Goal: Task Accomplishment & Management: Manage account settings

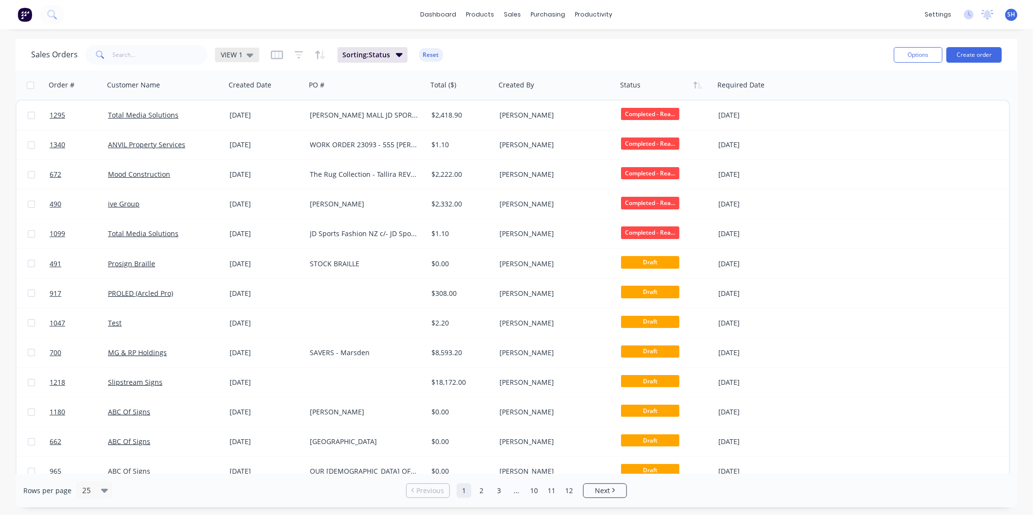
click at [251, 55] on icon at bounding box center [249, 55] width 7 height 11
click at [246, 193] on button "To be Invoiced" at bounding box center [273, 195] width 111 height 11
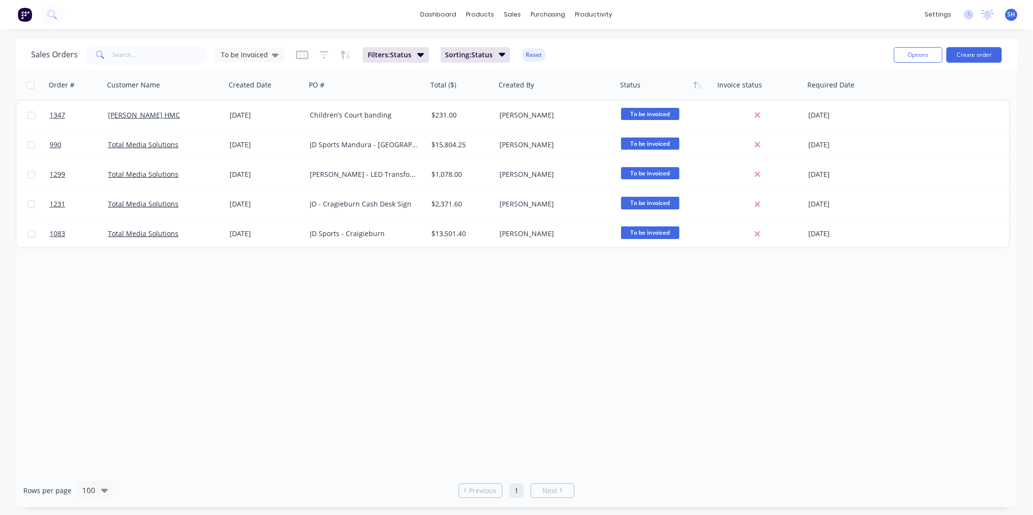
click at [234, 365] on div "Order # Customer Name Created Date PO # Total ($) Created By Status Invoice sta…" at bounding box center [517, 272] width 1002 height 404
click at [167, 53] on input "text" at bounding box center [160, 54] width 95 height 19
click at [223, 55] on span "To be Invoiced" at bounding box center [244, 55] width 47 height 10
drag, startPoint x: 257, startPoint y: 176, endPoint x: 255, endPoint y: 148, distance: 28.7
click at [255, 148] on div "Save new view None edit VIEW 1 (Default) edit archived edit To be Invoiced edit" at bounding box center [283, 143] width 146 height 139
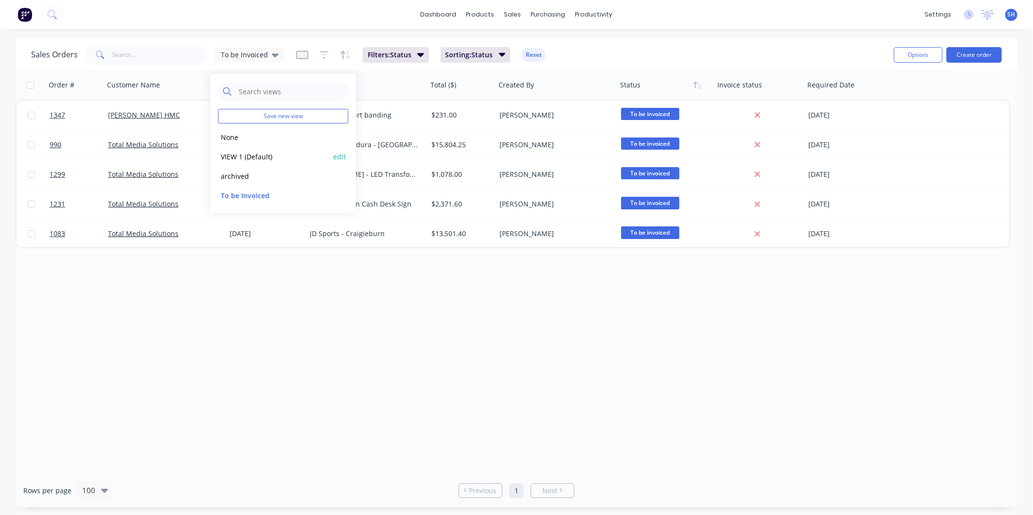
click at [254, 149] on div "VIEW 1 (Default) edit" at bounding box center [283, 156] width 130 height 19
click at [255, 154] on button "VIEW 1 (Default)" at bounding box center [273, 156] width 111 height 11
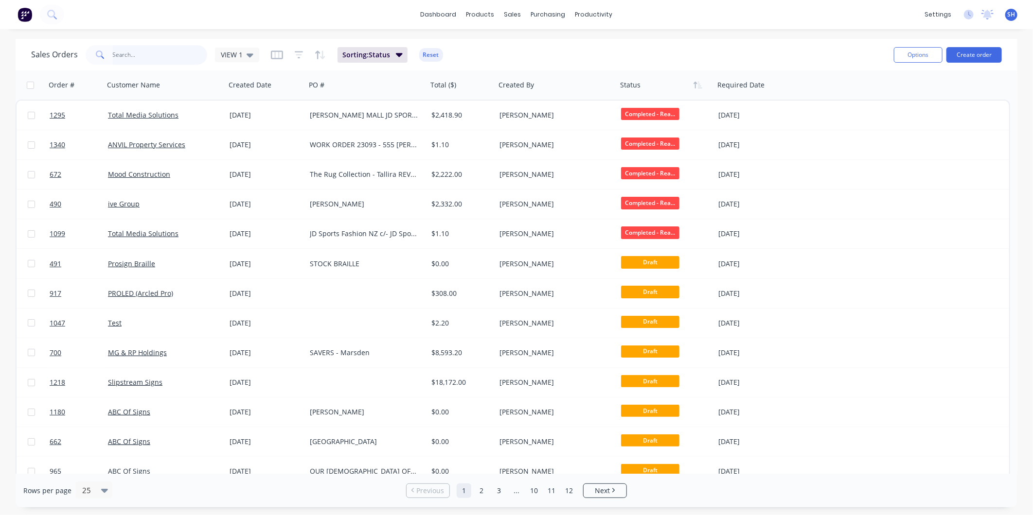
click at [135, 55] on input "text" at bounding box center [160, 54] width 95 height 19
type input "1276"
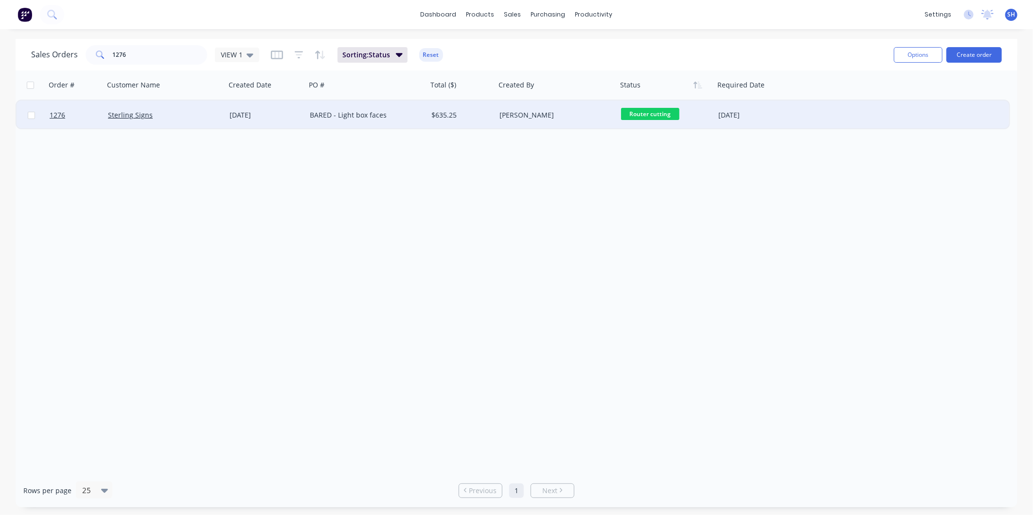
click at [403, 121] on div "BARED - Light box faces" at bounding box center [367, 115] width 122 height 29
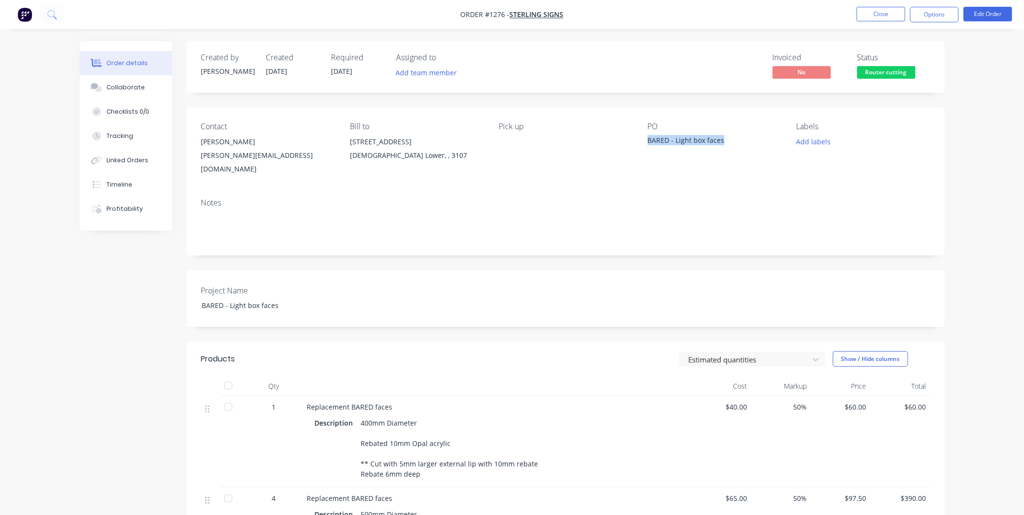
drag, startPoint x: 683, startPoint y: 143, endPoint x: 648, endPoint y: 138, distance: 35.3
click at [648, 138] on div "BARED - Light box faces" at bounding box center [709, 142] width 122 height 14
drag, startPoint x: 503, startPoint y: 10, endPoint x: 491, endPoint y: 10, distance: 11.7
click at [491, 10] on span "Order #1276 -" at bounding box center [485, 14] width 49 height 9
drag, startPoint x: 491, startPoint y: 10, endPoint x: 560, endPoint y: 44, distance: 77.0
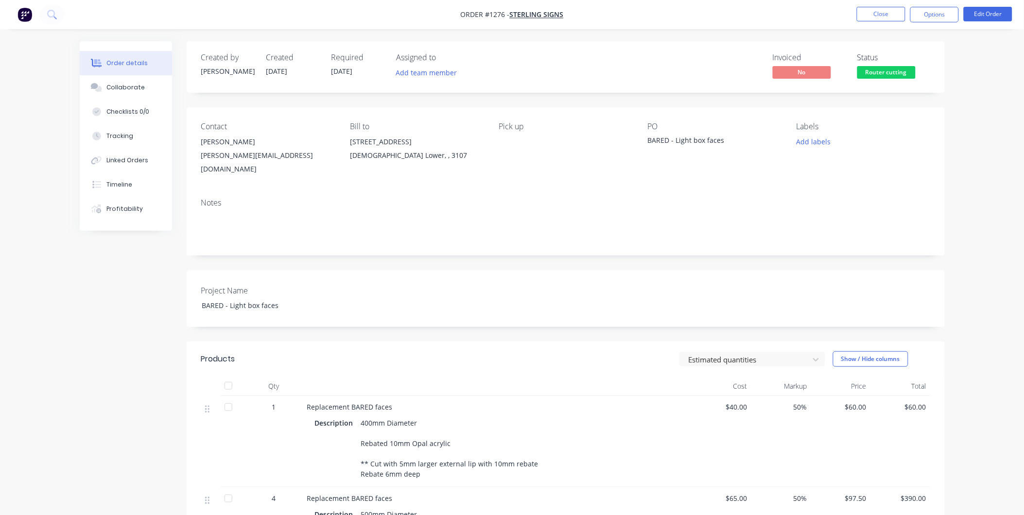
click at [618, 74] on div "Invoiced No Status Router cutting" at bounding box center [712, 67] width 437 height 28
drag, startPoint x: 504, startPoint y: 13, endPoint x: 486, endPoint y: 13, distance: 18.0
click at [486, 13] on span "Order #1276 -" at bounding box center [485, 14] width 49 height 9
copy span "#1276"
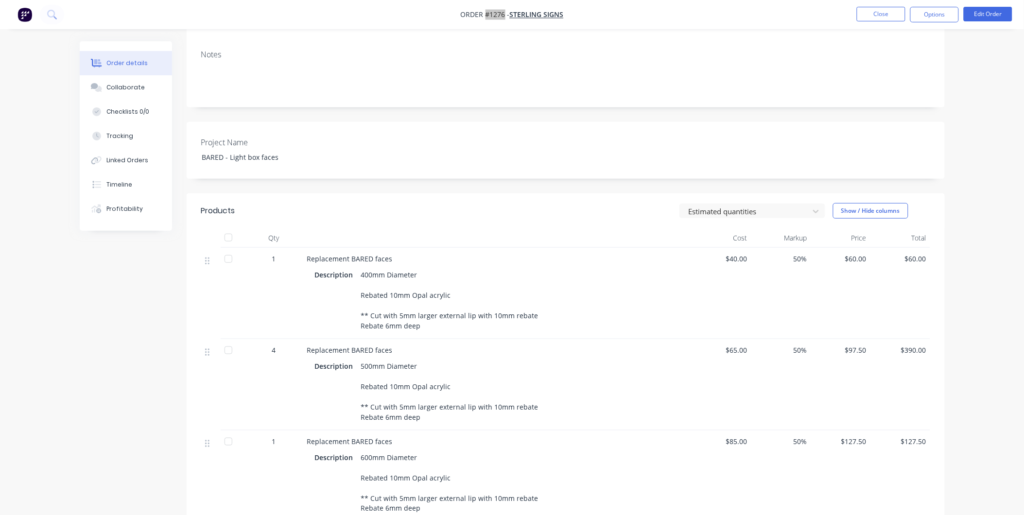
scroll to position [162, 0]
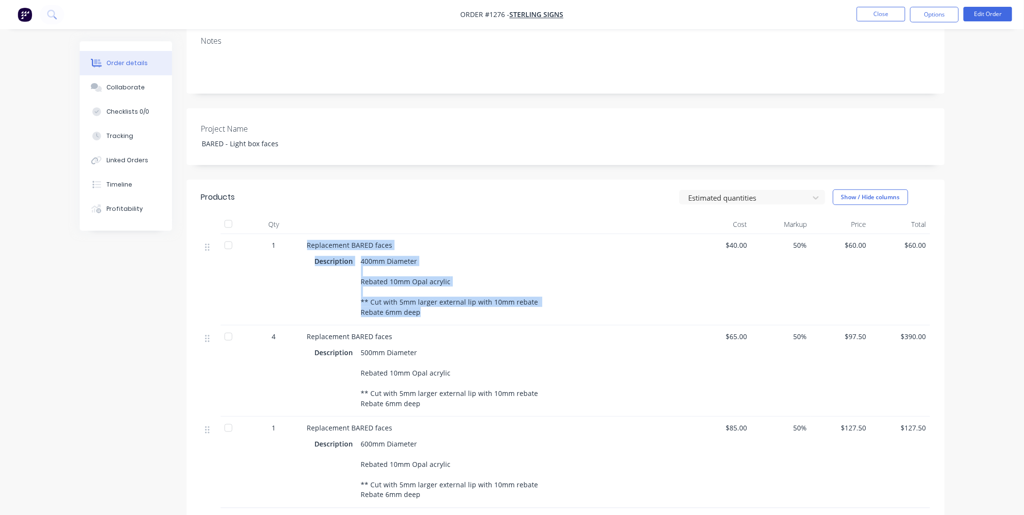
drag, startPoint x: 305, startPoint y: 232, endPoint x: 417, endPoint y: 307, distance: 134.2
click at [417, 307] on div "Replacement BARED faces Description 400mm Diameter Rebated 10mm Opal acrylic **…" at bounding box center [497, 279] width 389 height 91
copy div "Replacement BARED faces Description 400mm Diameter Rebated 10mm Opal acrylic **…"
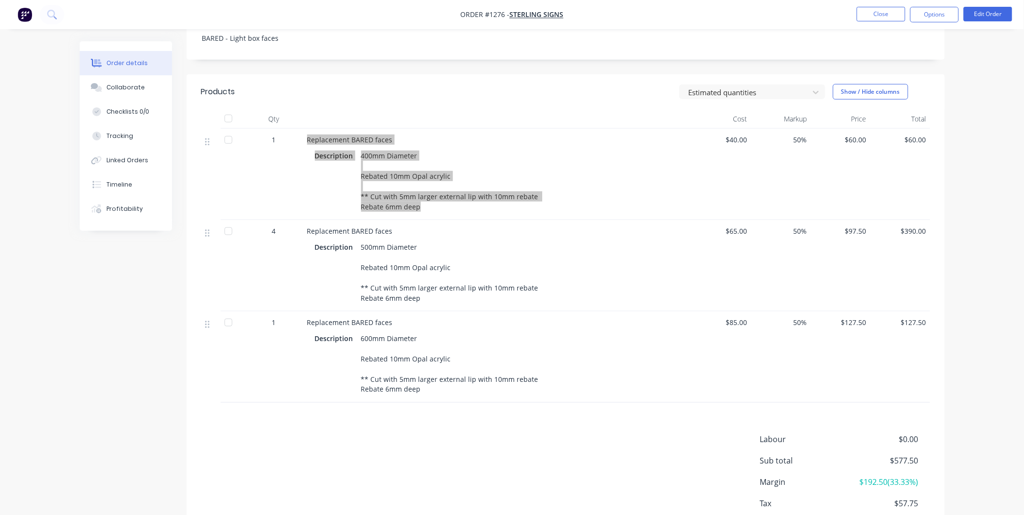
scroll to position [270, 0]
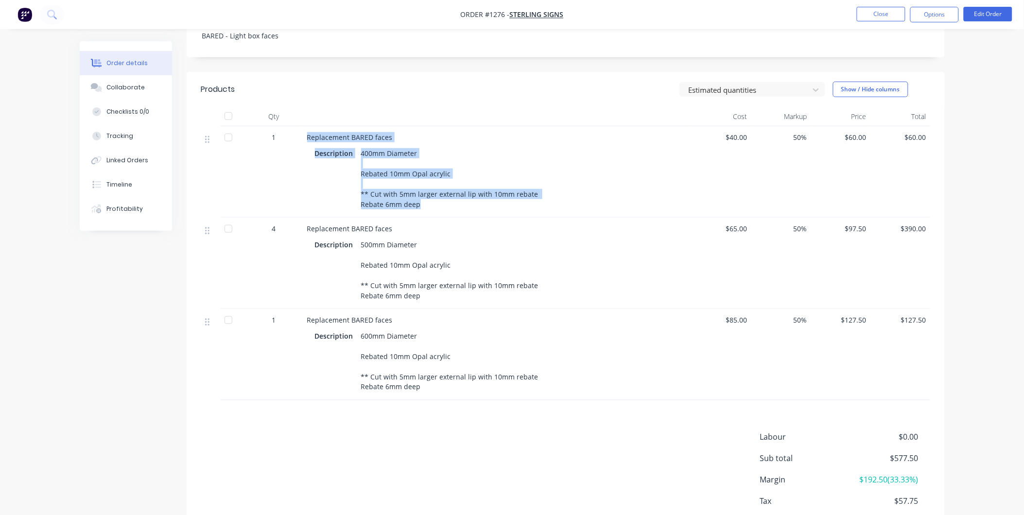
drag, startPoint x: 307, startPoint y: 217, endPoint x: 444, endPoint y: 288, distance: 154.6
click at [444, 288] on div "Replacement BARED faces Description 500mm Diameter Rebated 10mm Opal acrylic **…" at bounding box center [497, 263] width 389 height 91
copy div "Replacement BARED faces Description 500mm Diameter Rebated 10mm Opal acrylic **…"
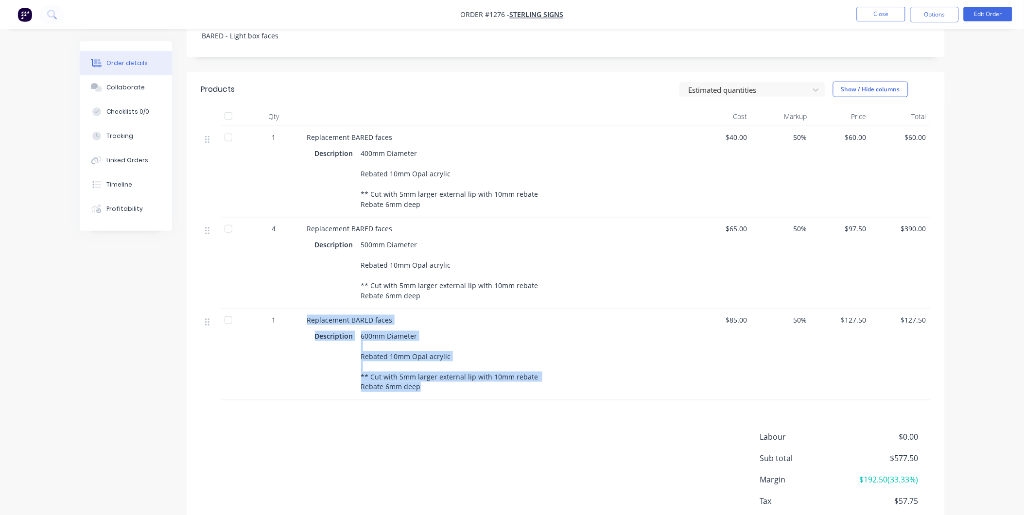
drag, startPoint x: 304, startPoint y: 309, endPoint x: 419, endPoint y: 383, distance: 136.5
click at [419, 383] on div "Replacement BARED faces Description 600mm Diameter Rebated 10mm Opal acrylic **…" at bounding box center [497, 354] width 389 height 91
copy div "Replacement BARED faces Description 600mm Diameter Rebated 10mm Opal acrylic **…"
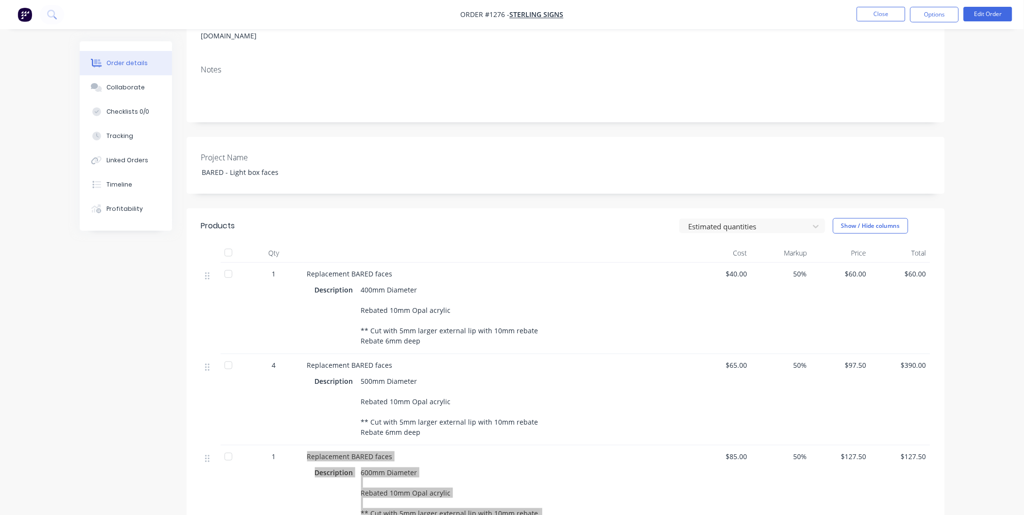
scroll to position [54, 0]
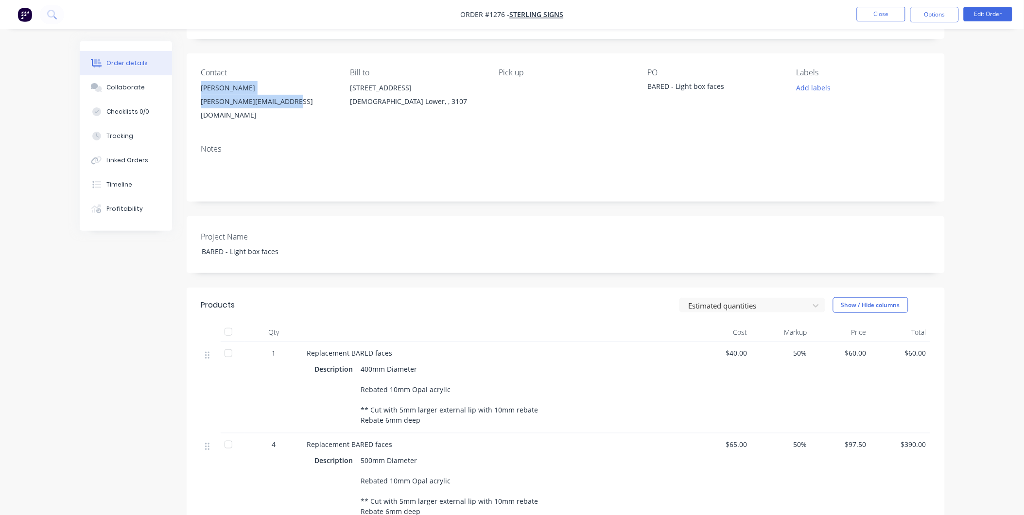
drag, startPoint x: 201, startPoint y: 87, endPoint x: 290, endPoint y: 111, distance: 92.2
click at [290, 111] on div "Adam [EMAIL_ADDRESS][DOMAIN_NAME]" at bounding box center [267, 101] width 133 height 41
copy div "Adam [EMAIL_ADDRESS][DOMAIN_NAME]"
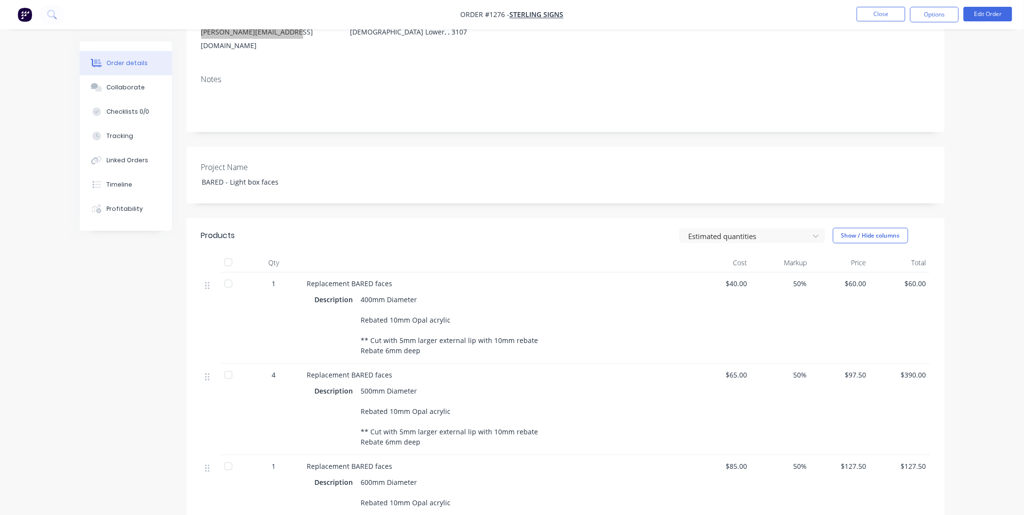
scroll to position [319, 0]
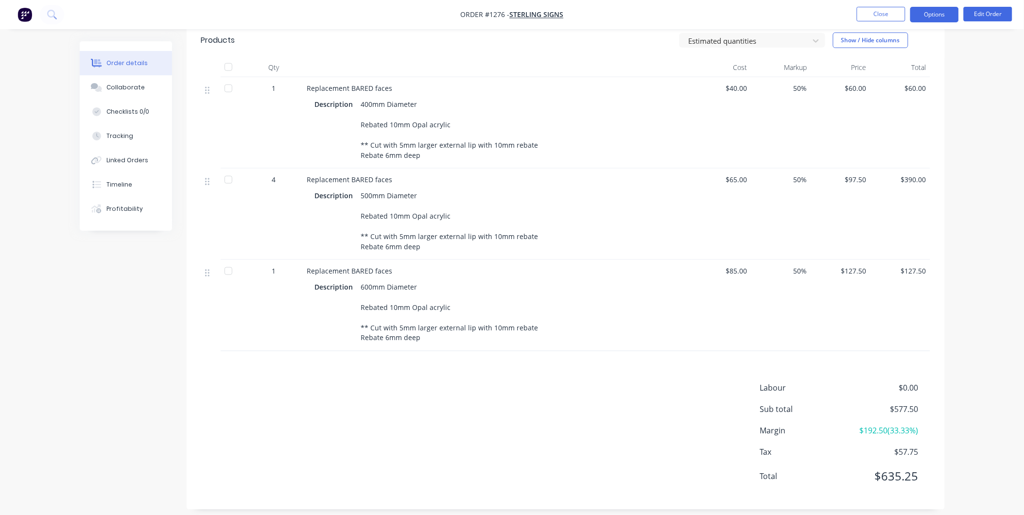
click at [943, 10] on button "Options" at bounding box center [935, 15] width 49 height 16
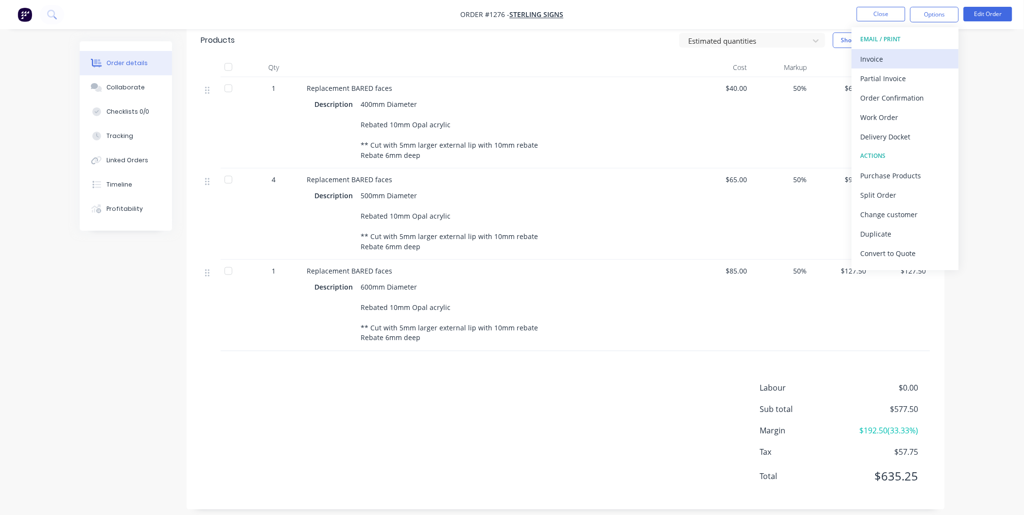
click at [885, 63] on div "Invoice" at bounding box center [905, 59] width 89 height 14
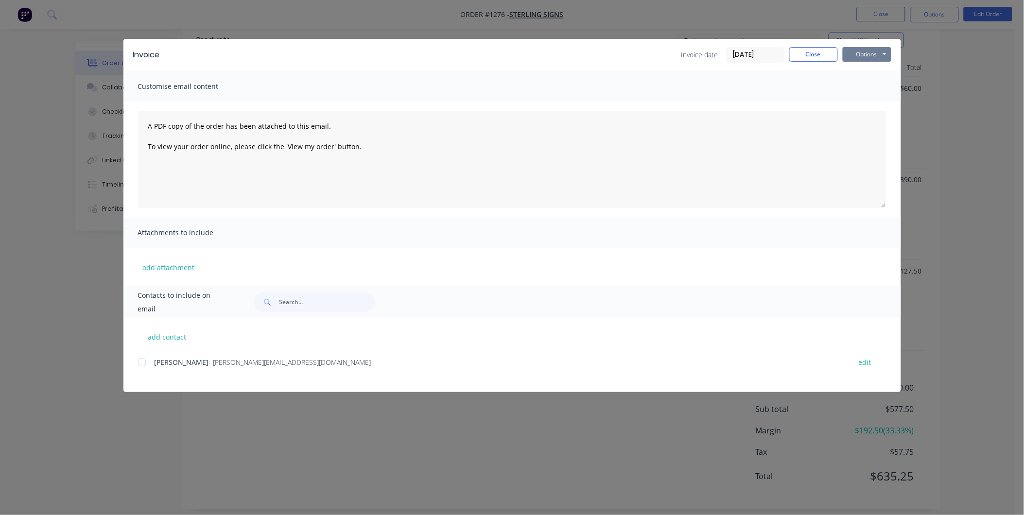
click at [873, 51] on button "Options" at bounding box center [867, 54] width 49 height 15
click at [872, 83] on button "Print" at bounding box center [874, 88] width 62 height 16
click at [820, 49] on button "Close" at bounding box center [814, 54] width 49 height 15
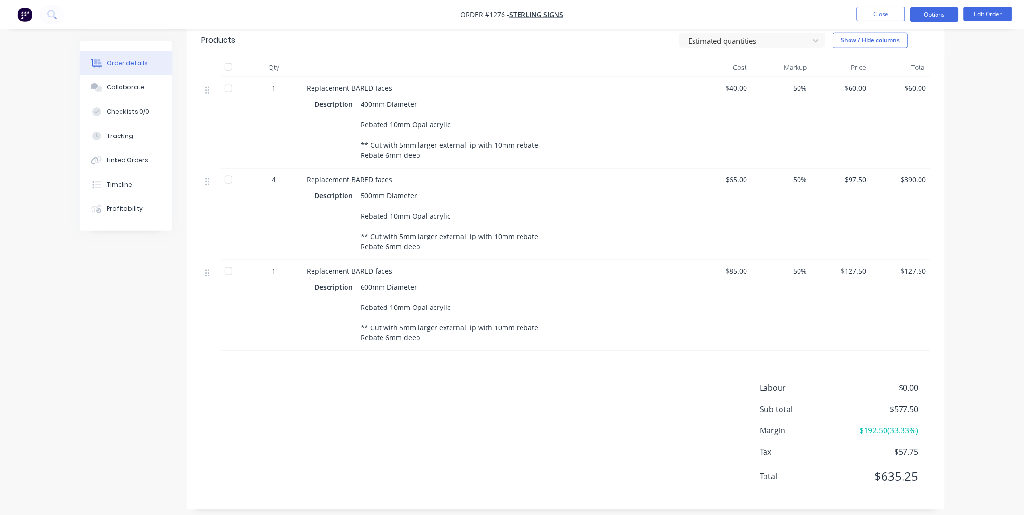
click at [925, 17] on button "Options" at bounding box center [935, 15] width 49 height 16
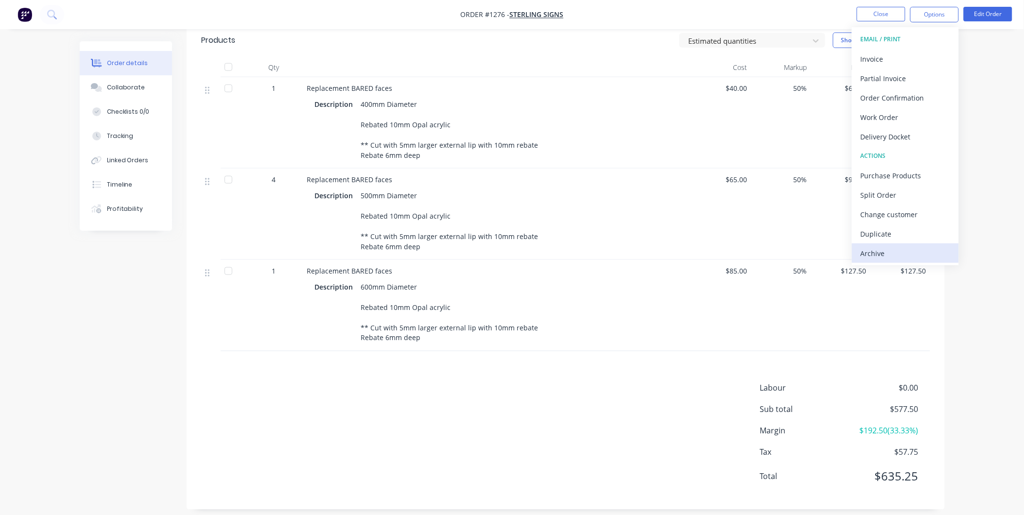
click at [912, 251] on div "Archive" at bounding box center [905, 253] width 89 height 14
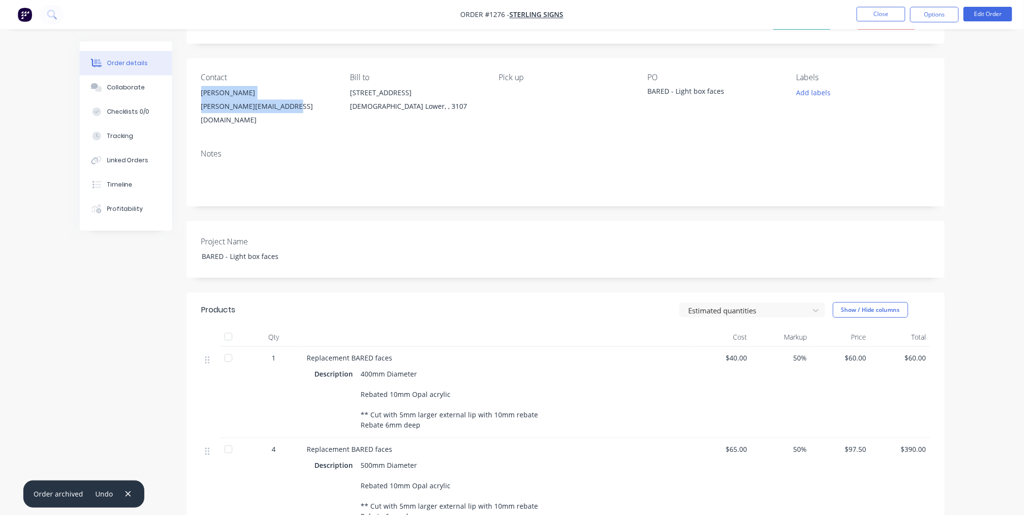
scroll to position [0, 0]
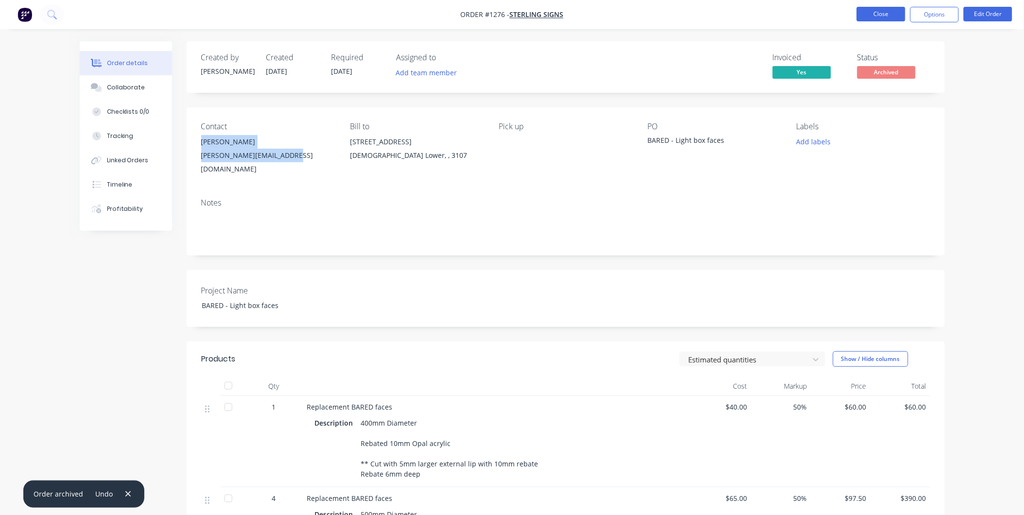
click at [884, 15] on button "Close" at bounding box center [881, 14] width 49 height 15
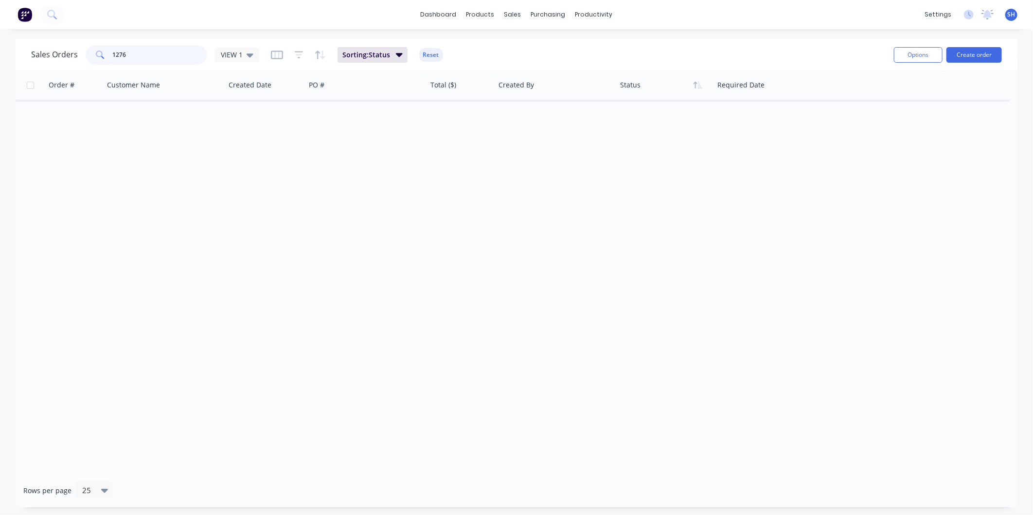
click at [99, 49] on div "1276" at bounding box center [147, 54] width 122 height 19
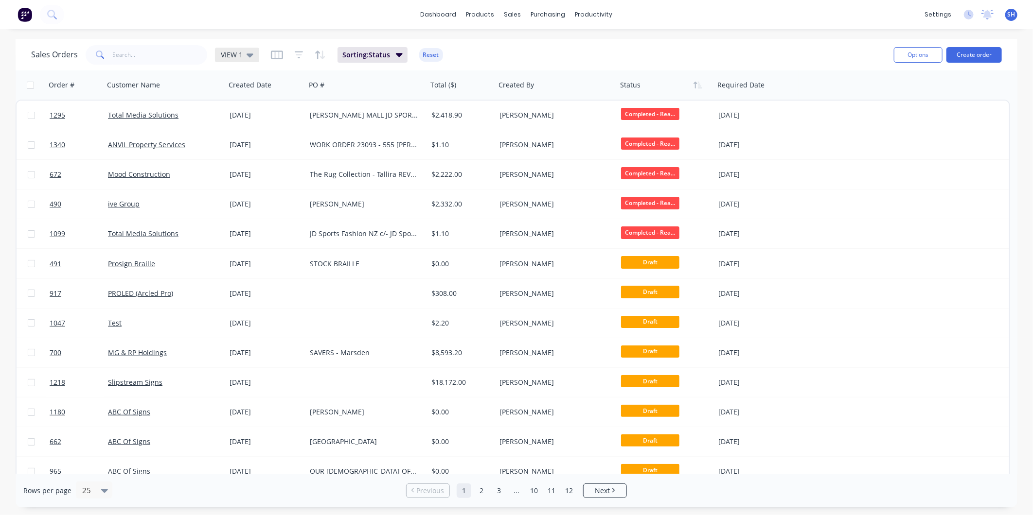
click at [227, 51] on span "VIEW 1" at bounding box center [232, 55] width 22 height 10
click at [251, 195] on button "To be Invoiced" at bounding box center [273, 195] width 111 height 11
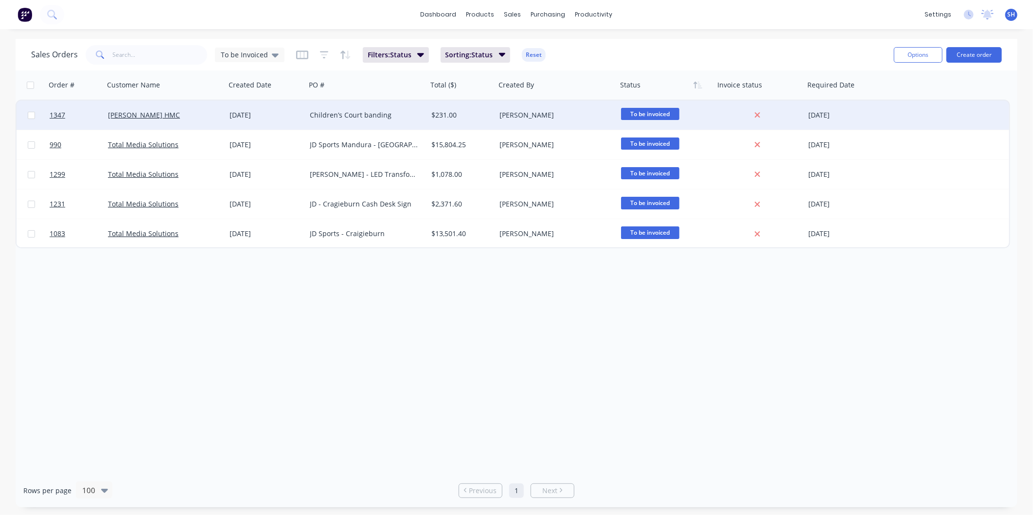
click at [174, 119] on div "[PERSON_NAME] HMC" at bounding box center [162, 115] width 108 height 10
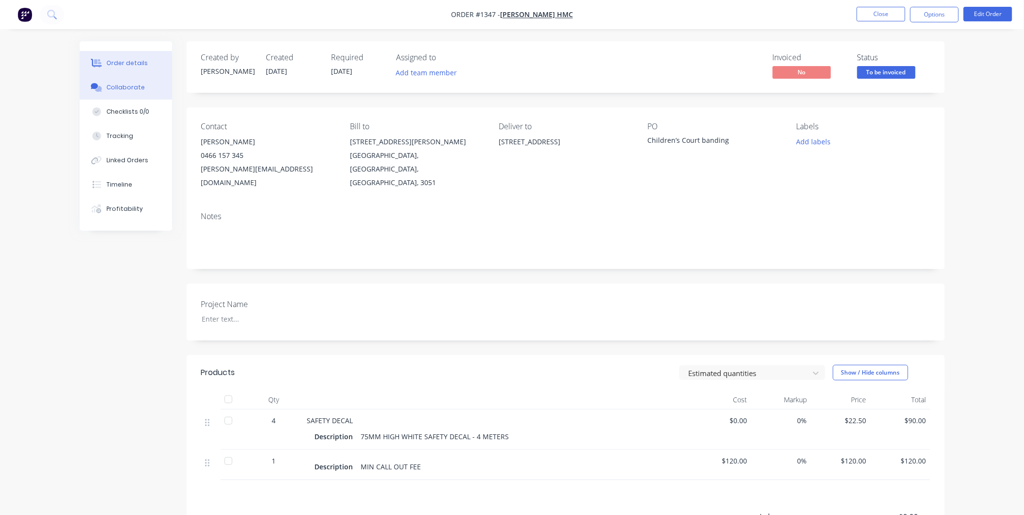
click at [120, 80] on button "Collaborate" at bounding box center [126, 87] width 92 height 24
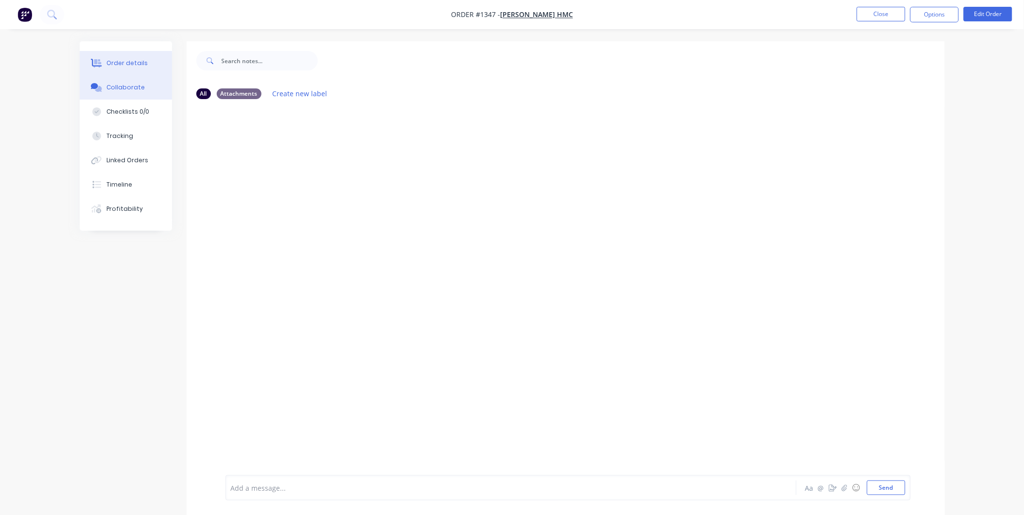
click at [114, 61] on div "Order details" at bounding box center [126, 63] width 41 height 9
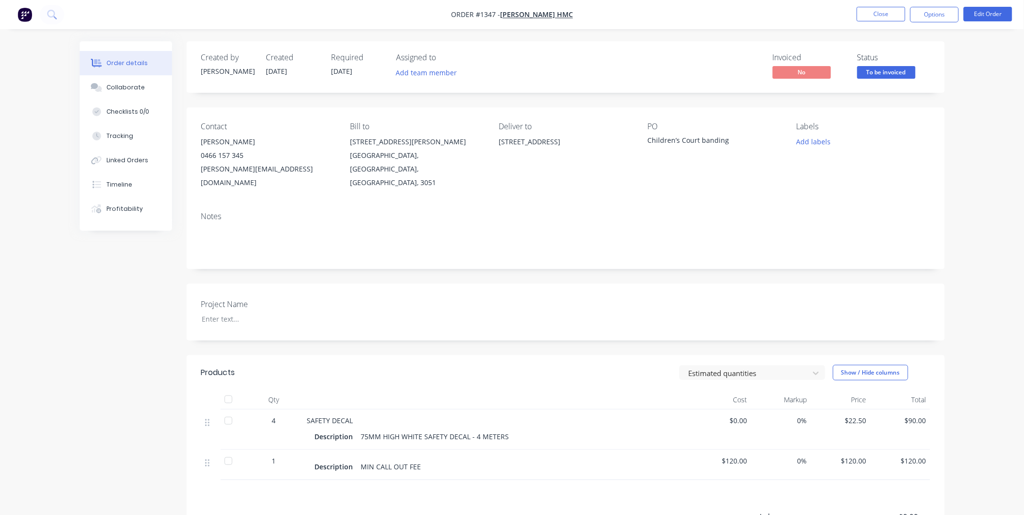
drag, startPoint x: 730, startPoint y: 138, endPoint x: 649, endPoint y: 137, distance: 80.7
click at [649, 137] on div "Children’s Court banding" at bounding box center [709, 142] width 122 height 14
copy div "Children’s Court banding"
drag, startPoint x: 511, startPoint y: 13, endPoint x: 492, endPoint y: 11, distance: 19.5
click at [492, 11] on span "Order #1347 -" at bounding box center [475, 14] width 49 height 9
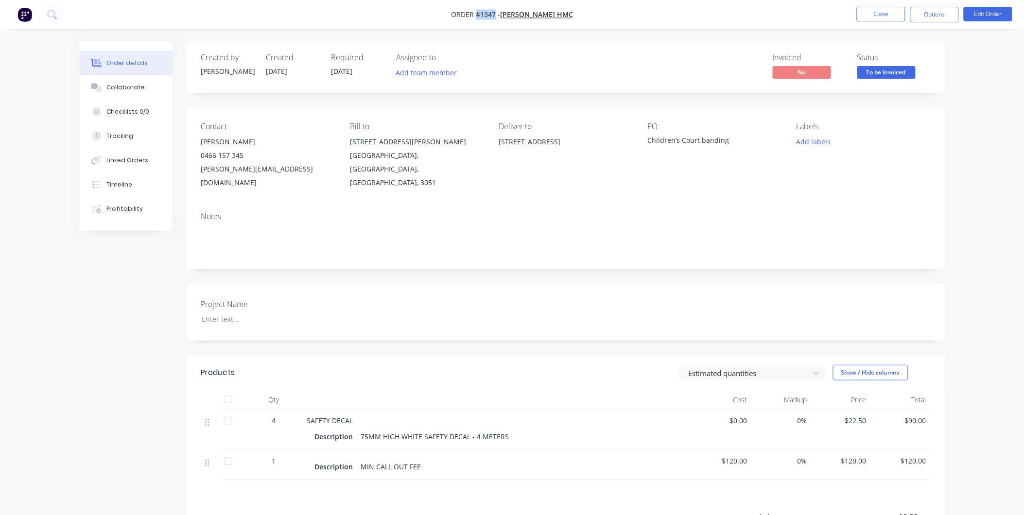
copy span "#1347"
drag, startPoint x: 199, startPoint y: 142, endPoint x: 312, endPoint y: 176, distance: 117.2
click at [312, 176] on div "Contact [PERSON_NAME] 0466 157 345 [PERSON_NAME][EMAIL_ADDRESS][DOMAIN_NAME] Bi…" at bounding box center [566, 155] width 758 height 97
copy div "[PERSON_NAME] 0466 157 345 [PERSON_NAME][EMAIL_ADDRESS][DOMAIN_NAME]"
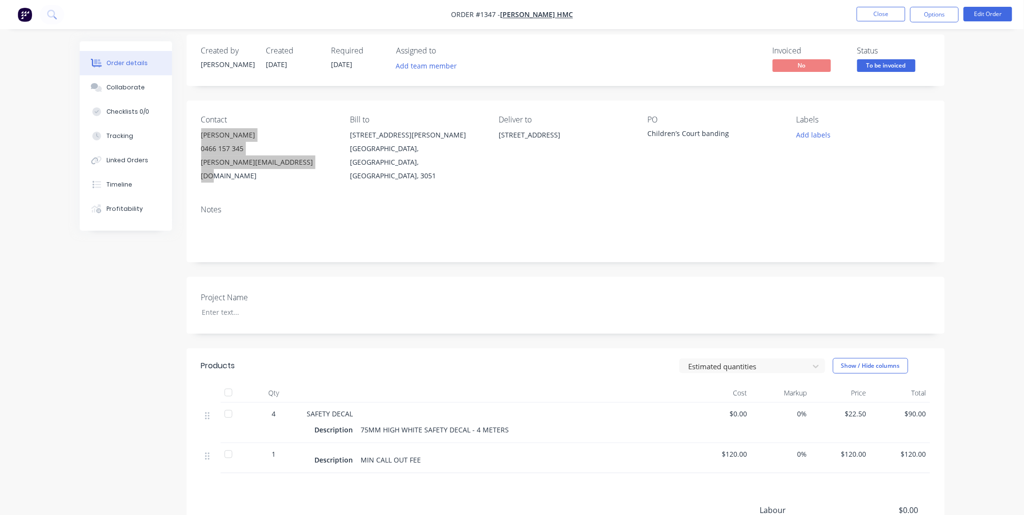
scroll to position [125, 0]
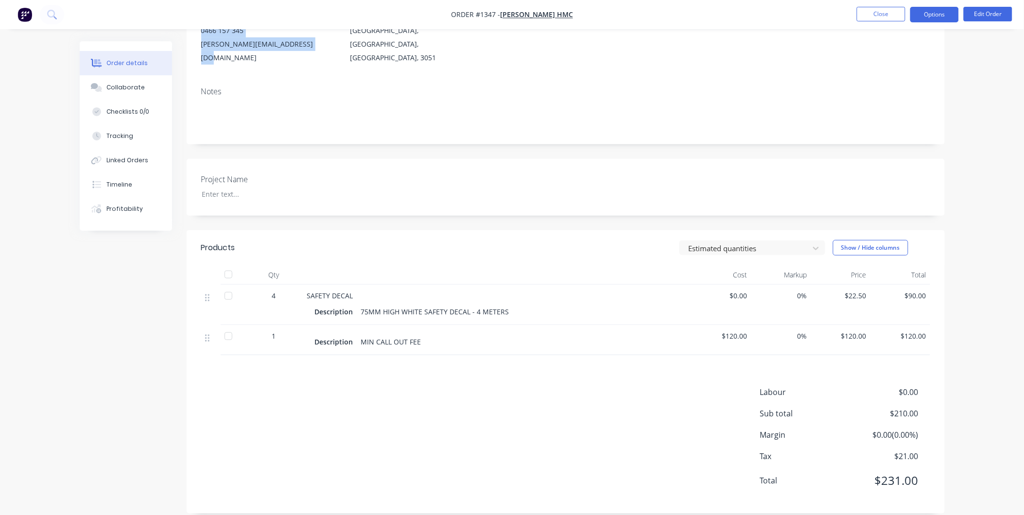
click at [923, 20] on button "Options" at bounding box center [935, 15] width 49 height 16
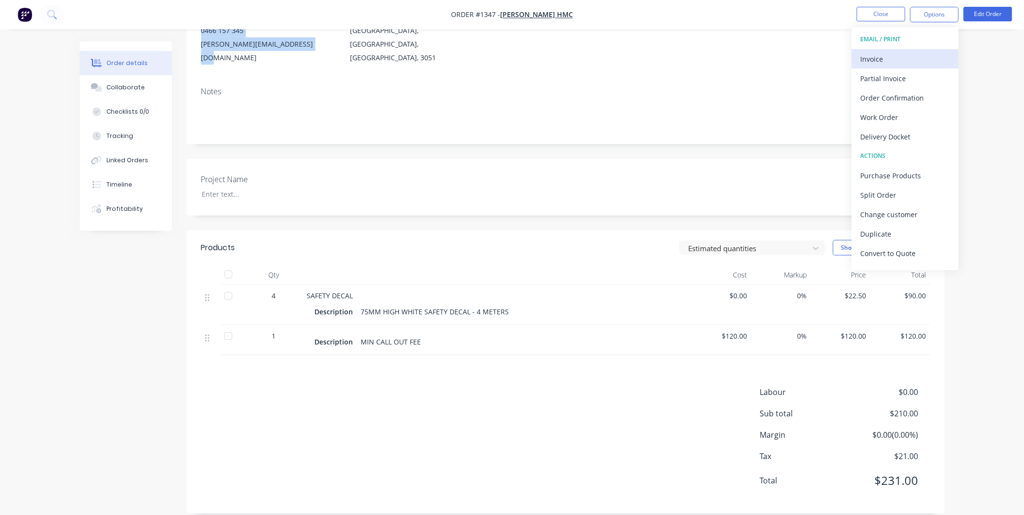
click at [876, 50] on button "Invoice" at bounding box center [905, 58] width 107 height 19
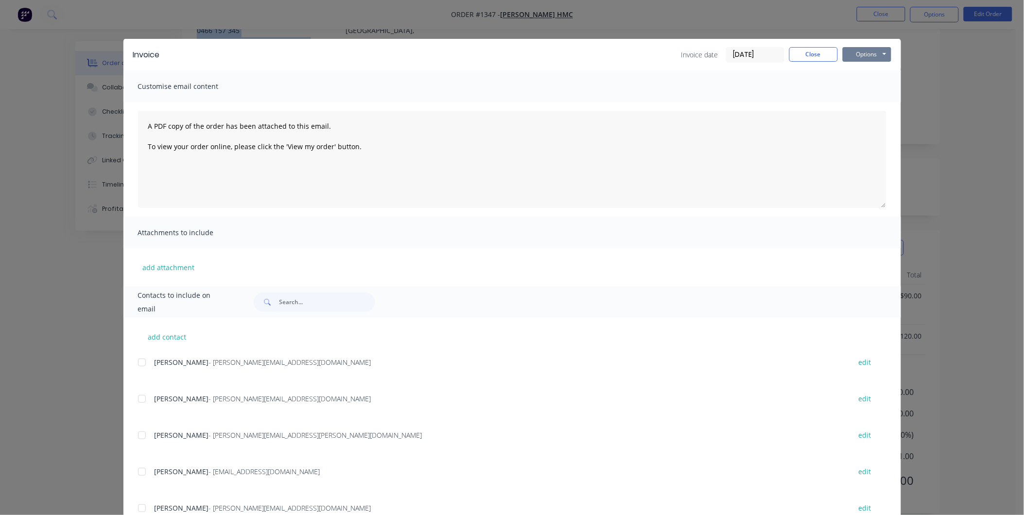
click at [876, 50] on button "Options" at bounding box center [867, 54] width 49 height 15
drag, startPoint x: 876, startPoint y: 50, endPoint x: 867, endPoint y: 89, distance: 40.2
click at [867, 89] on button "Print" at bounding box center [874, 88] width 62 height 16
click at [809, 55] on button "Close" at bounding box center [814, 54] width 49 height 15
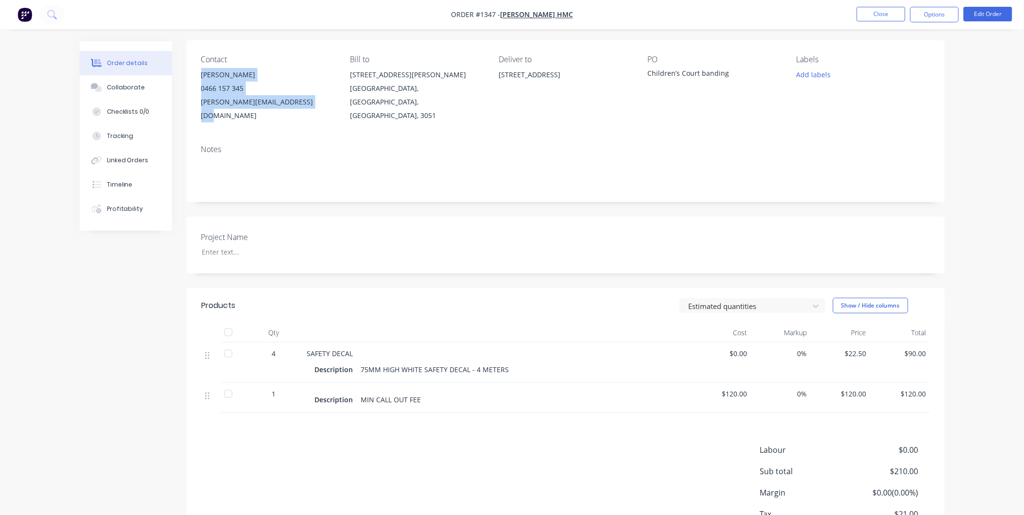
scroll to position [0, 0]
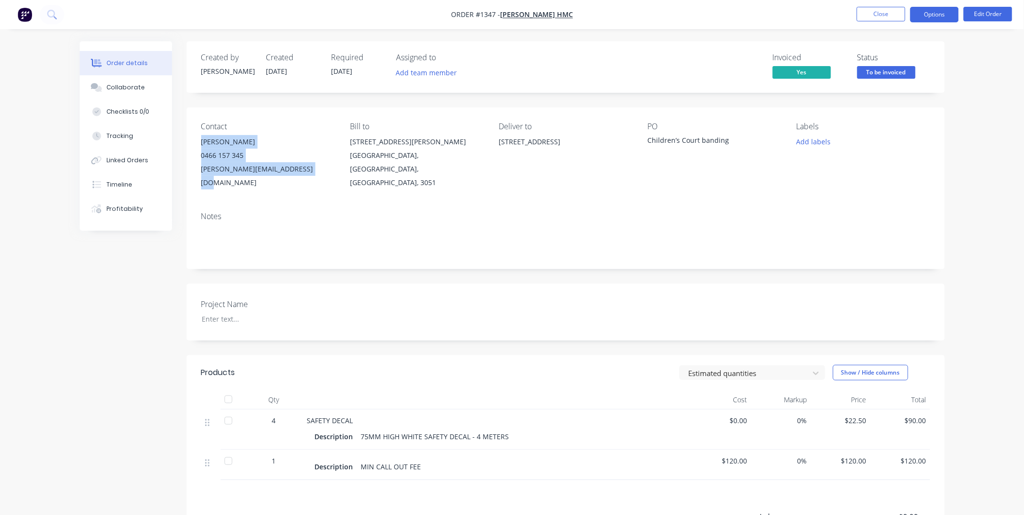
click at [928, 18] on button "Options" at bounding box center [935, 15] width 49 height 16
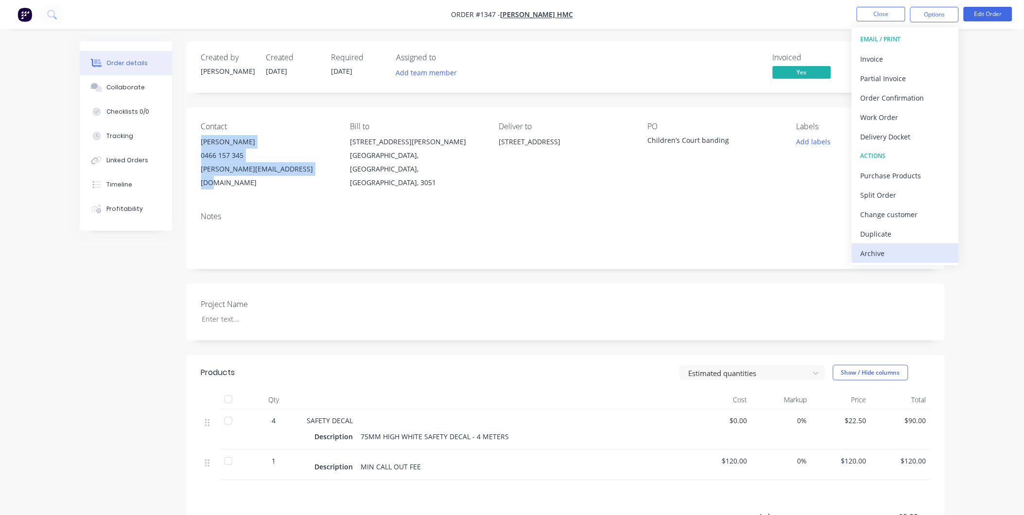
click at [895, 260] on div "Archive" at bounding box center [905, 253] width 89 height 14
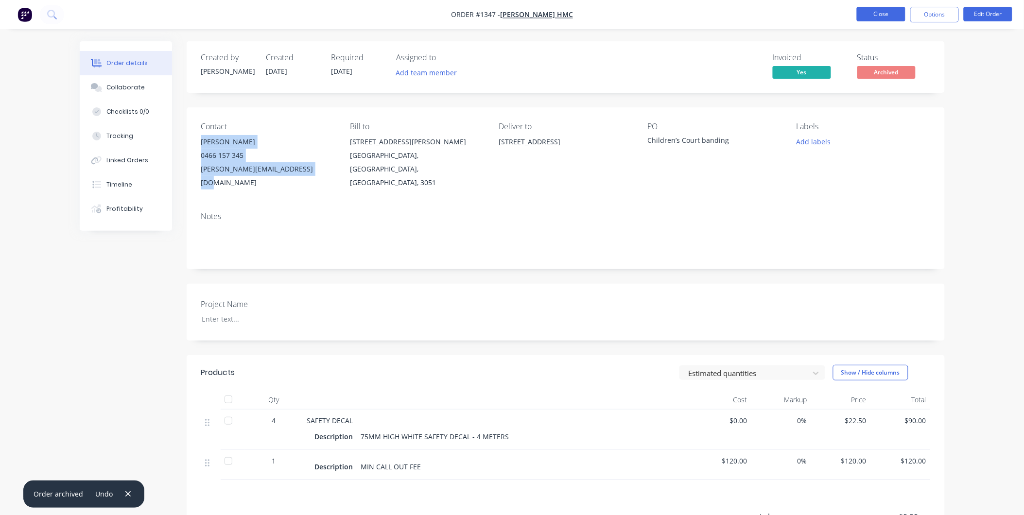
click at [891, 16] on button "Close" at bounding box center [881, 14] width 49 height 15
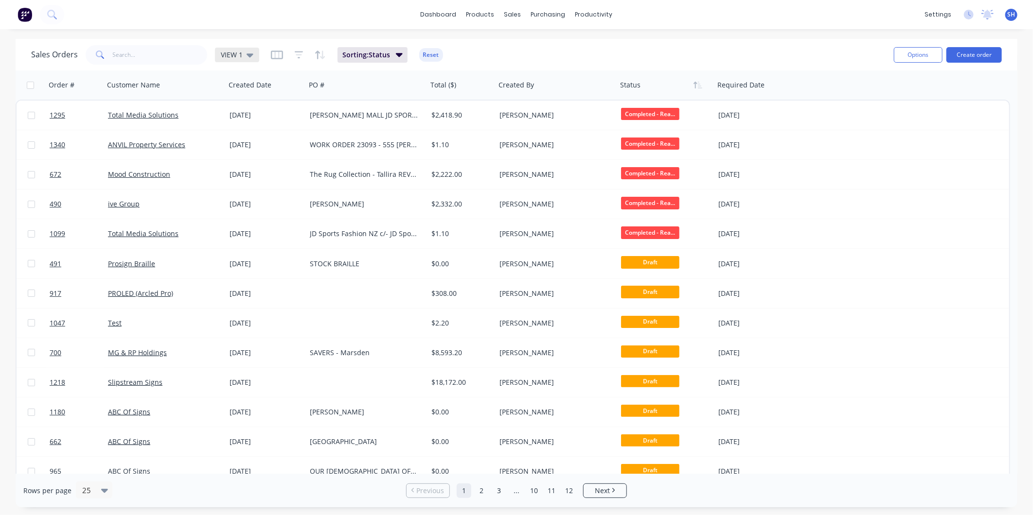
click at [246, 53] on icon at bounding box center [249, 55] width 7 height 11
click at [235, 193] on button "To be Invoiced" at bounding box center [273, 195] width 111 height 11
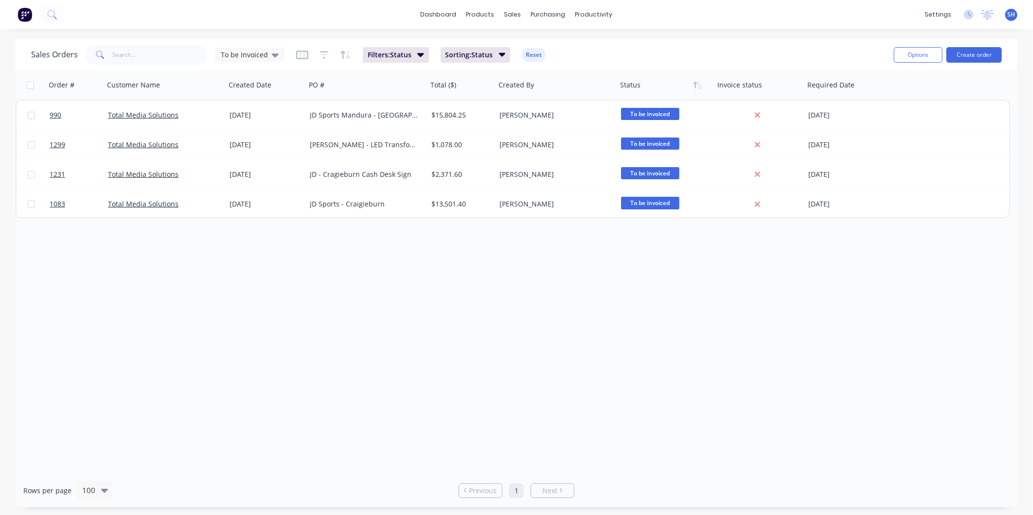
click at [259, 302] on div "Order # Customer Name Created Date PO # Total ($) Created By Status Invoice sta…" at bounding box center [517, 272] width 1002 height 404
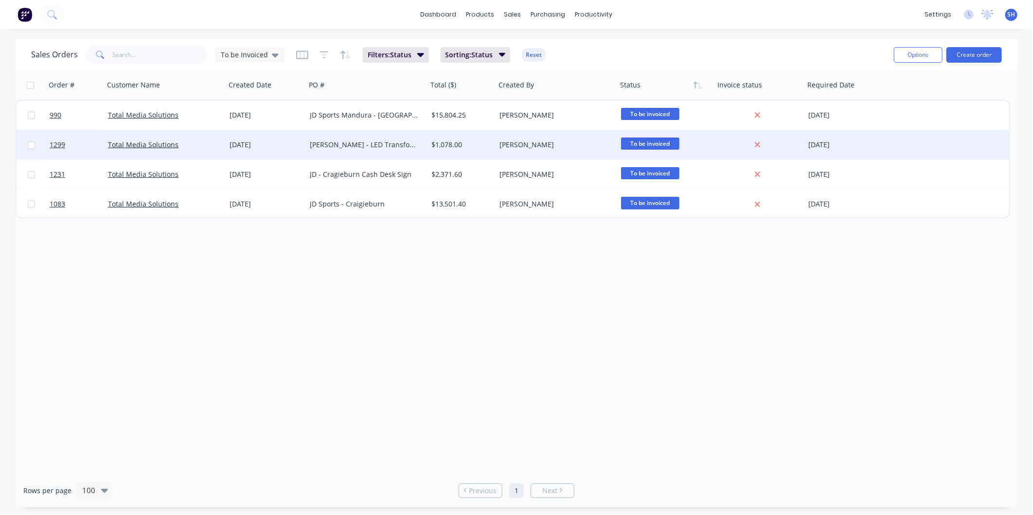
click at [561, 145] on div "[PERSON_NAME]" at bounding box center [553, 145] width 108 height 10
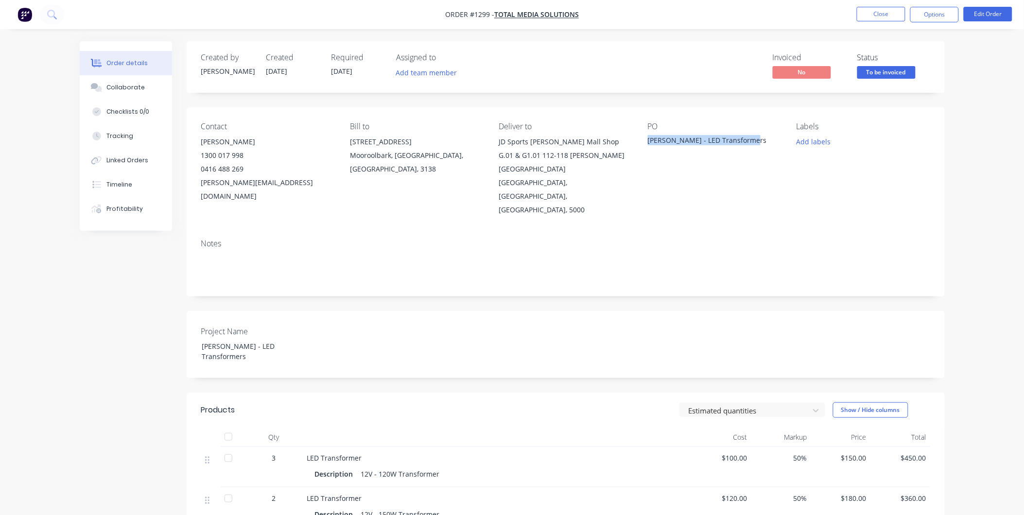
drag, startPoint x: 747, startPoint y: 141, endPoint x: 648, endPoint y: 137, distance: 99.7
click at [648, 137] on div "[PERSON_NAME] - LED Transformers" at bounding box center [709, 142] width 122 height 14
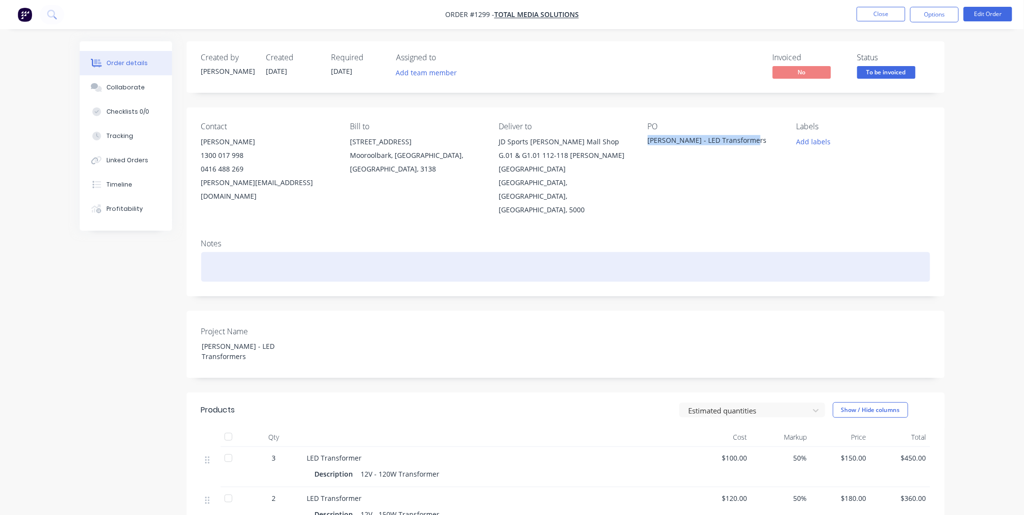
copy div "[PERSON_NAME] - LED Transformers"
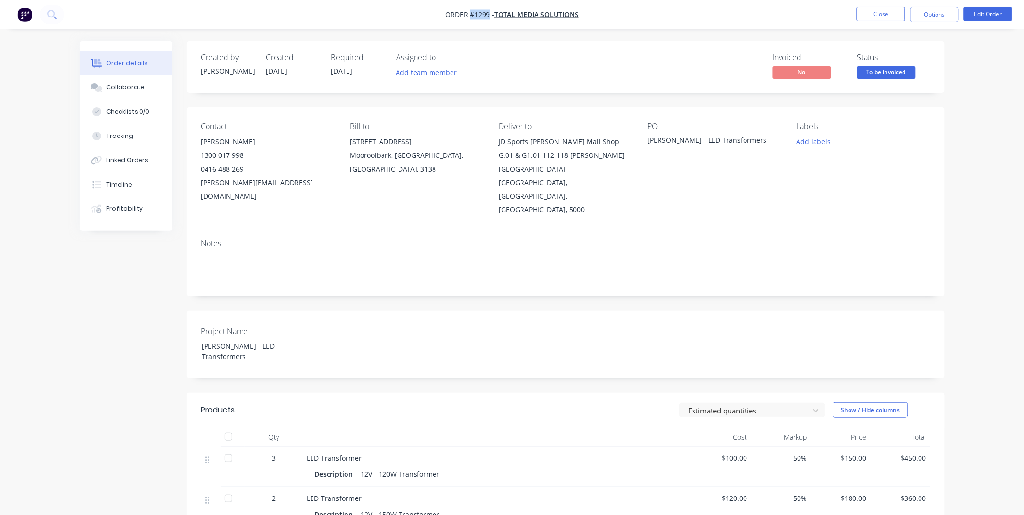
drag, startPoint x: 488, startPoint y: 10, endPoint x: 470, endPoint y: 10, distance: 18.0
click at [470, 10] on span "Order #1299 -" at bounding box center [469, 14] width 49 height 9
copy span "#1299"
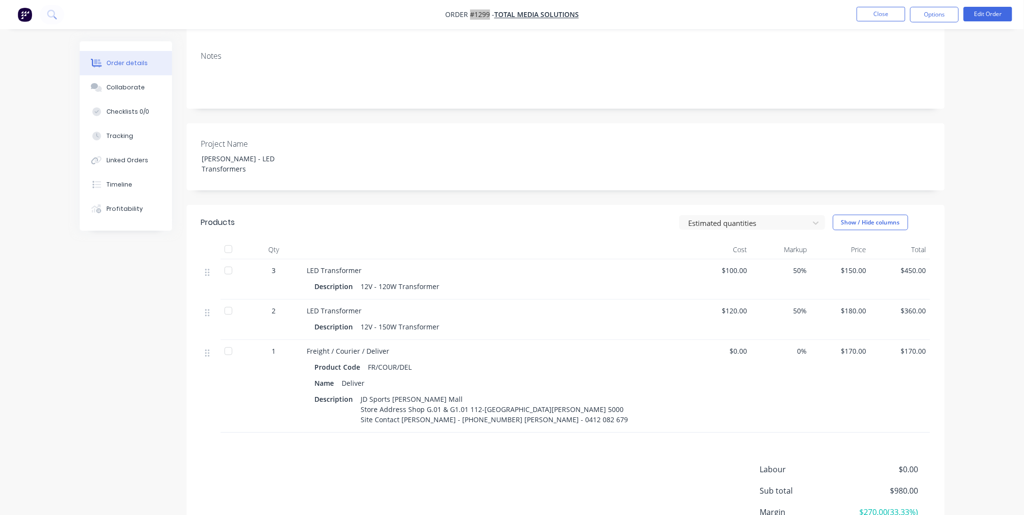
scroll to position [162, 0]
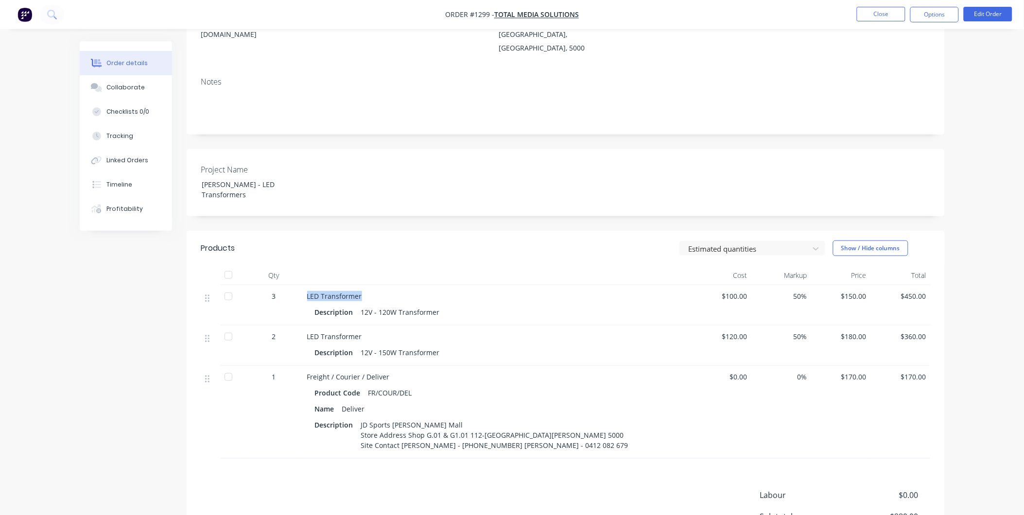
drag, startPoint x: 304, startPoint y: 258, endPoint x: 366, endPoint y: 257, distance: 61.8
click at [366, 285] on div "LED Transformer Description 12V - 120W Transformer" at bounding box center [497, 305] width 389 height 40
drag, startPoint x: 439, startPoint y: 277, endPoint x: 363, endPoint y: 279, distance: 76.4
click at [363, 305] on div "12V - 120W Transformer" at bounding box center [400, 312] width 87 height 14
drag, startPoint x: 351, startPoint y: 301, endPoint x: 304, endPoint y: 299, distance: 46.8
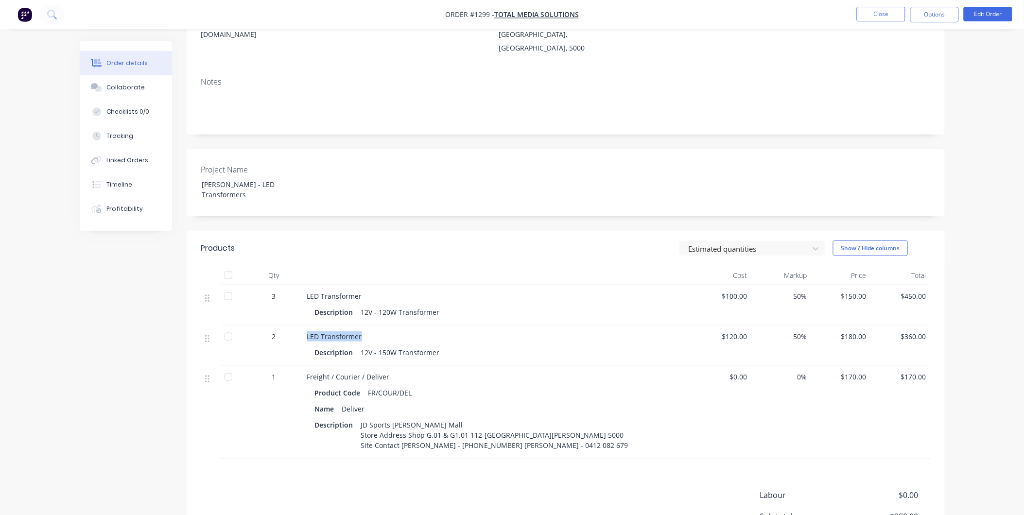
click at [304, 326] on div "LED Transformer Description 12V - 150W Transformer" at bounding box center [497, 346] width 389 height 40
drag, startPoint x: 444, startPoint y: 310, endPoint x: 369, endPoint y: 326, distance: 76.6
click at [360, 346] on div "Description 12V - 150W Transformer" at bounding box center [498, 353] width 366 height 14
drag, startPoint x: 306, startPoint y: 336, endPoint x: 388, endPoint y: 332, distance: 81.8
click at [388, 366] on div "Freight / Courier / Deliver Product Code FR/COUR/DEL Name Deliver Description J…" at bounding box center [497, 412] width 389 height 93
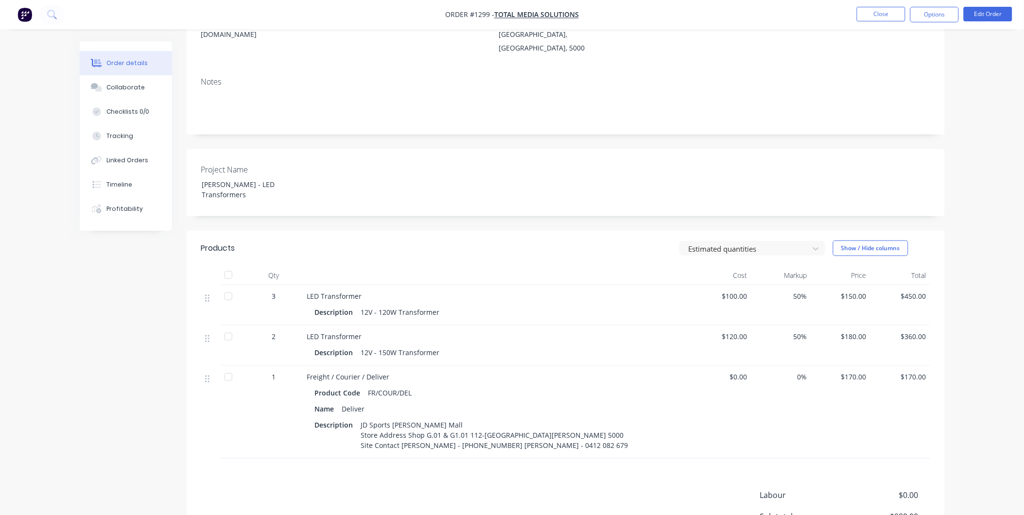
drag, startPoint x: 394, startPoint y: 426, endPoint x: 369, endPoint y: 389, distance: 44.9
click at [391, 423] on div "Products Estimated quantities Show / Hide columns Qty Cost Markup Price Total 3…" at bounding box center [566, 424] width 758 height 387
drag, startPoint x: 361, startPoint y: 387, endPoint x: 598, endPoint y: 409, distance: 238.8
click at [598, 418] on div "Description JD Sports [PERSON_NAME] Mall Store Address Shop G.01 & G1.01 112-[G…" at bounding box center [498, 435] width 366 height 35
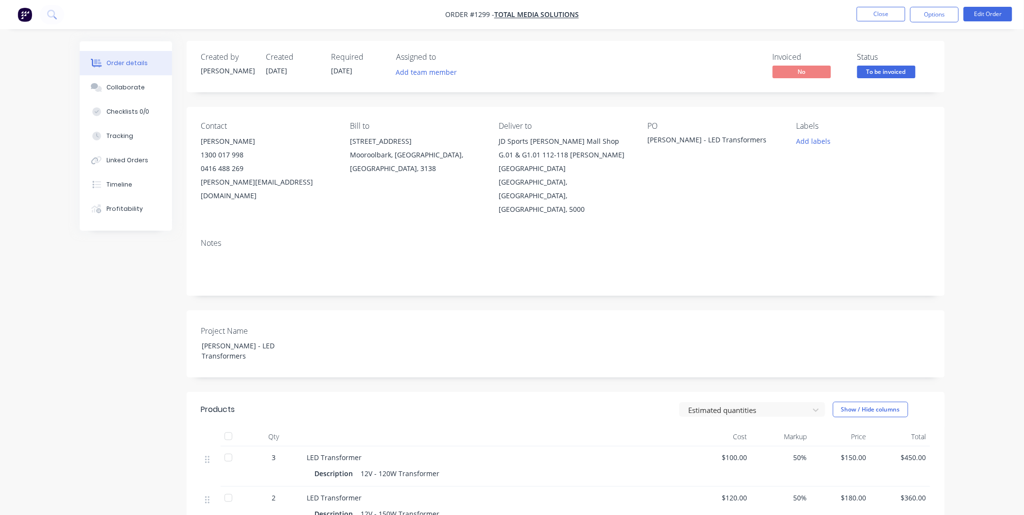
scroll to position [0, 0]
drag, startPoint x: 202, startPoint y: 140, endPoint x: 314, endPoint y: 191, distance: 122.3
click at [314, 191] on div "Contact [PERSON_NAME] [PHONE_NUMBER] [EMAIL_ADDRESS][DOMAIN_NAME] Bill to [STRE…" at bounding box center [566, 169] width 758 height 124
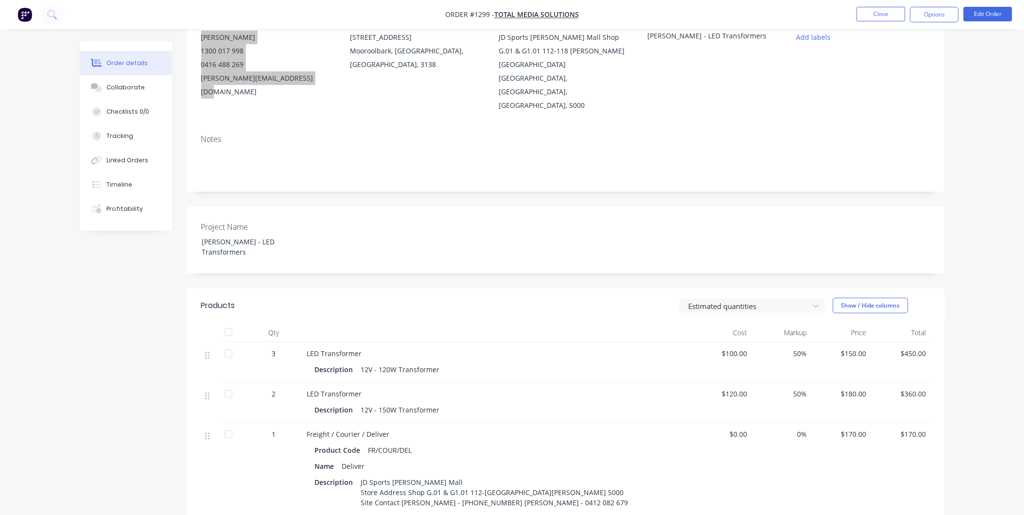
scroll to position [242, 0]
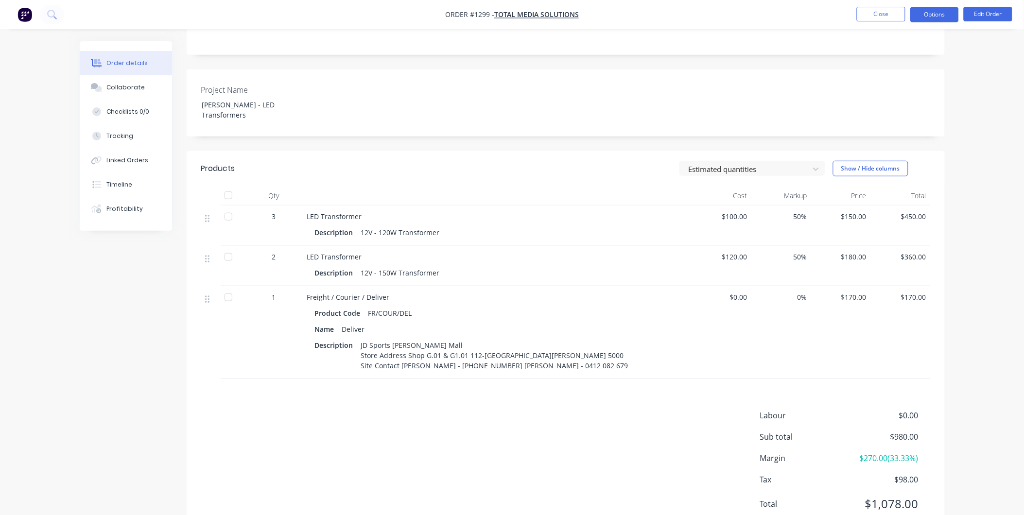
click at [951, 15] on button "Options" at bounding box center [935, 15] width 49 height 16
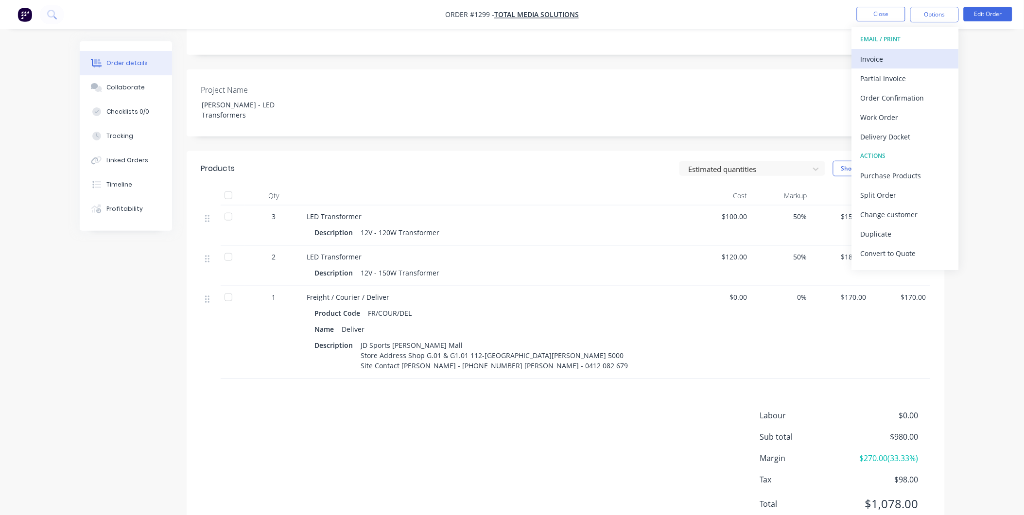
click at [898, 59] on div "Invoice" at bounding box center [905, 59] width 89 height 14
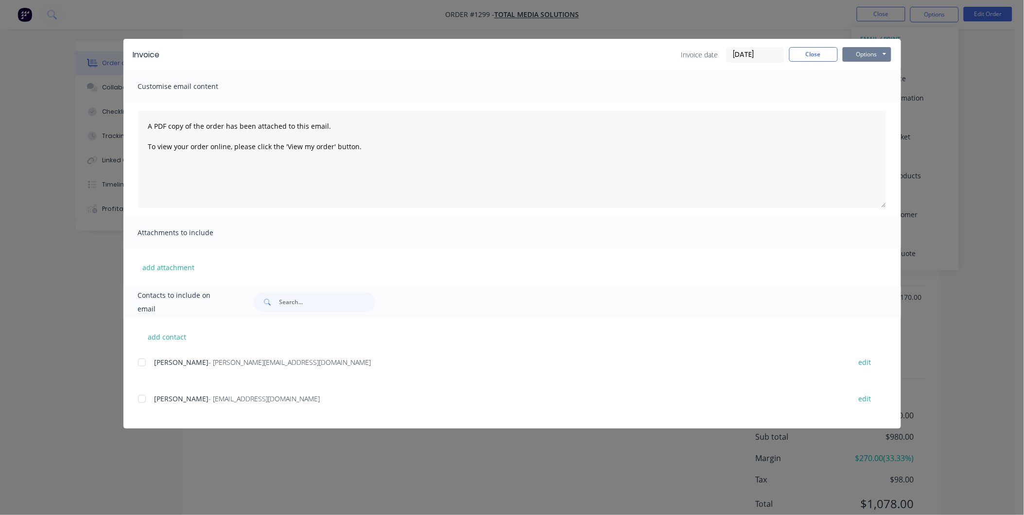
click at [871, 56] on button "Options" at bounding box center [867, 54] width 49 height 15
click at [874, 84] on button "Print" at bounding box center [874, 88] width 62 height 16
click at [815, 59] on button "Close" at bounding box center [814, 54] width 49 height 15
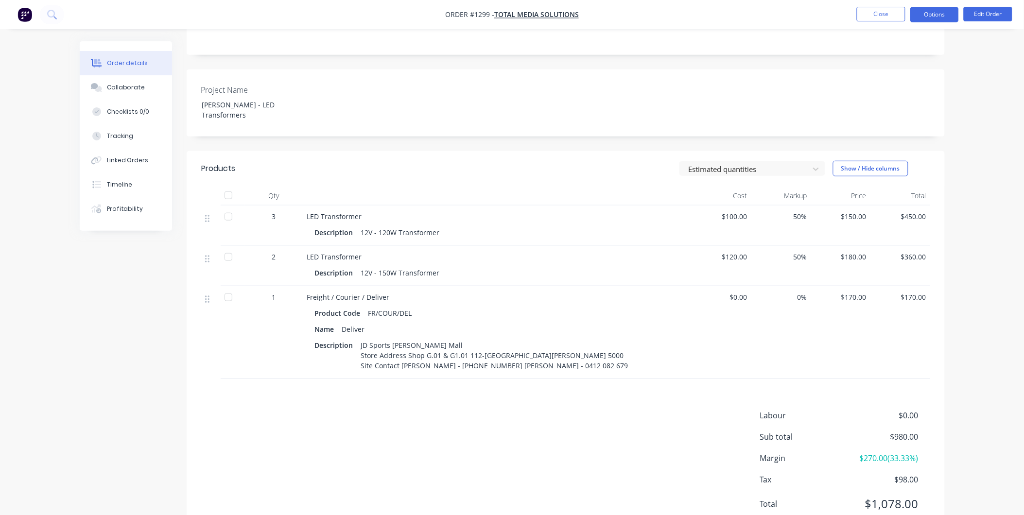
click at [936, 13] on button "Options" at bounding box center [935, 15] width 49 height 16
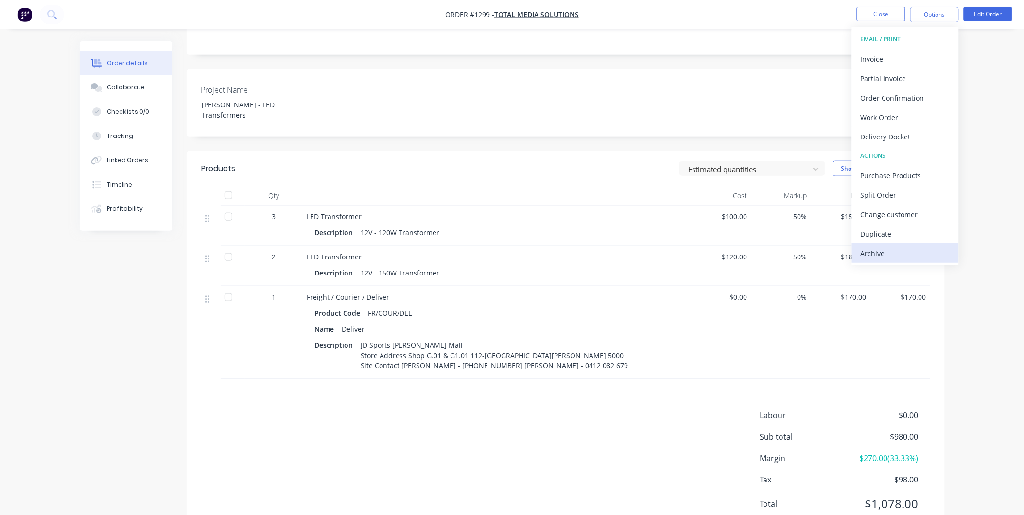
click at [920, 249] on div "Archive" at bounding box center [905, 253] width 89 height 14
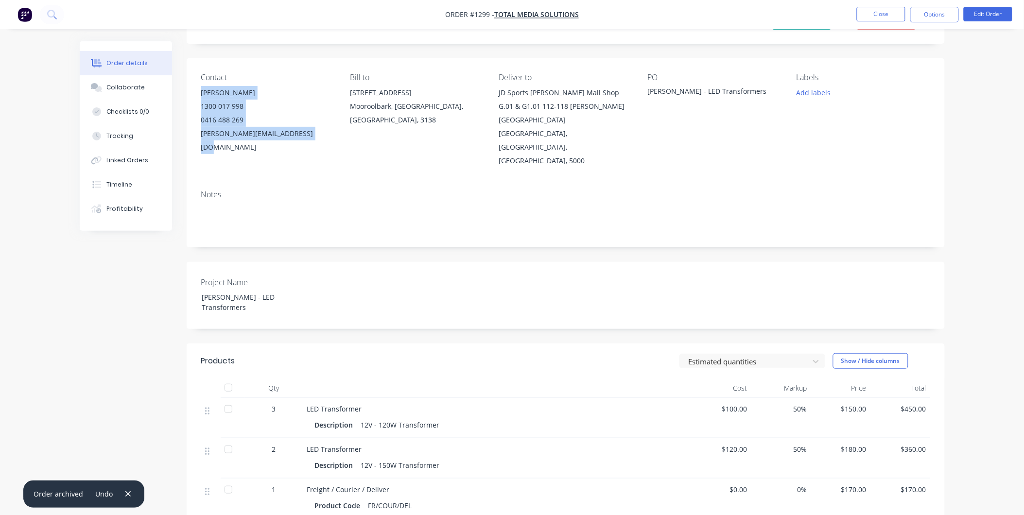
scroll to position [0, 0]
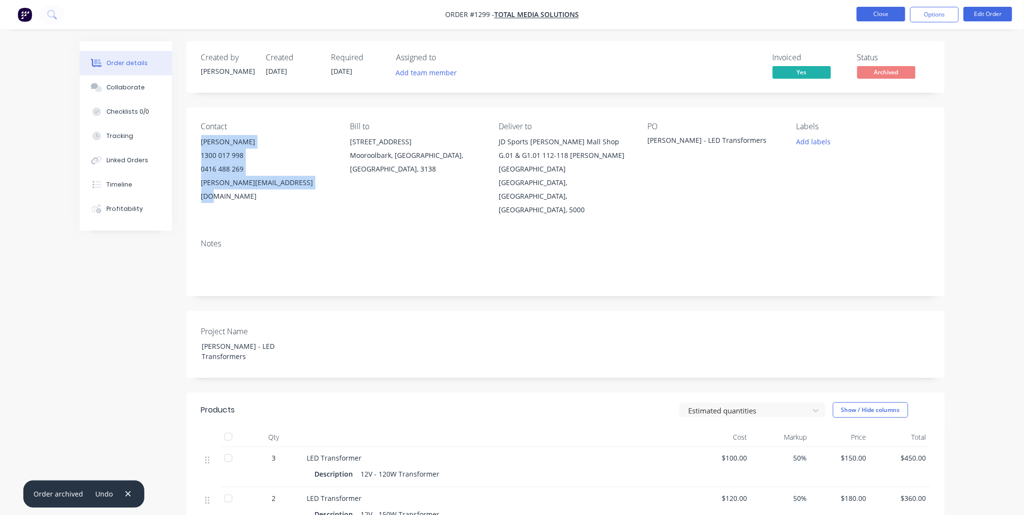
click at [888, 12] on button "Close" at bounding box center [881, 14] width 49 height 15
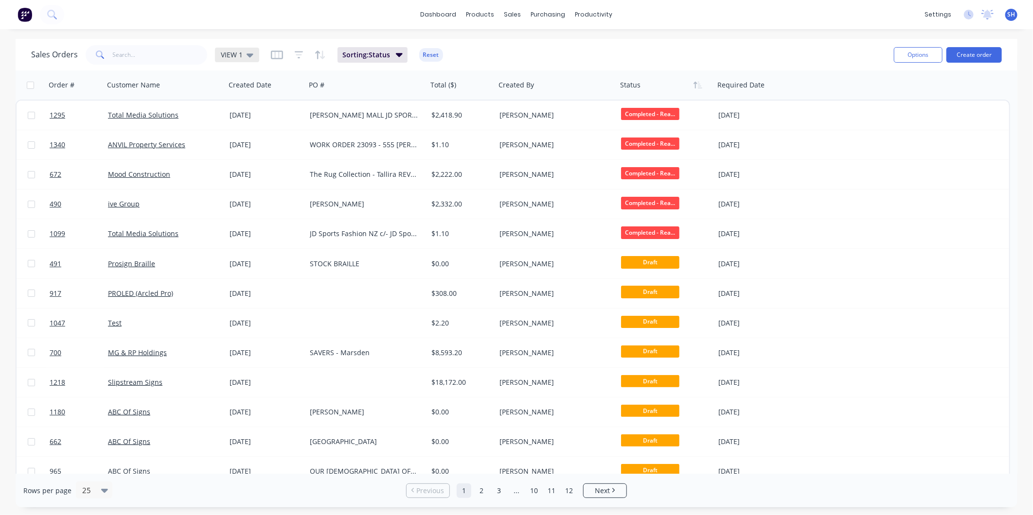
click at [244, 53] on div "VIEW 1" at bounding box center [237, 55] width 33 height 9
click at [259, 193] on button "To be Invoiced" at bounding box center [273, 195] width 111 height 11
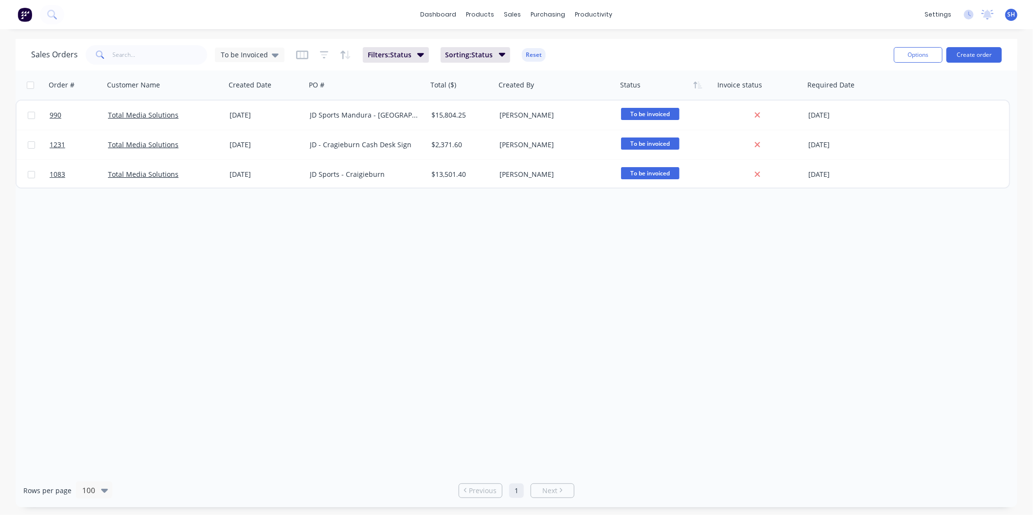
click at [409, 393] on div "Order # Customer Name Created Date PO # Total ($) Created By Status Invoice sta…" at bounding box center [517, 272] width 1002 height 404
click at [195, 50] on input "text" at bounding box center [160, 54] width 95 height 19
type input "1347"
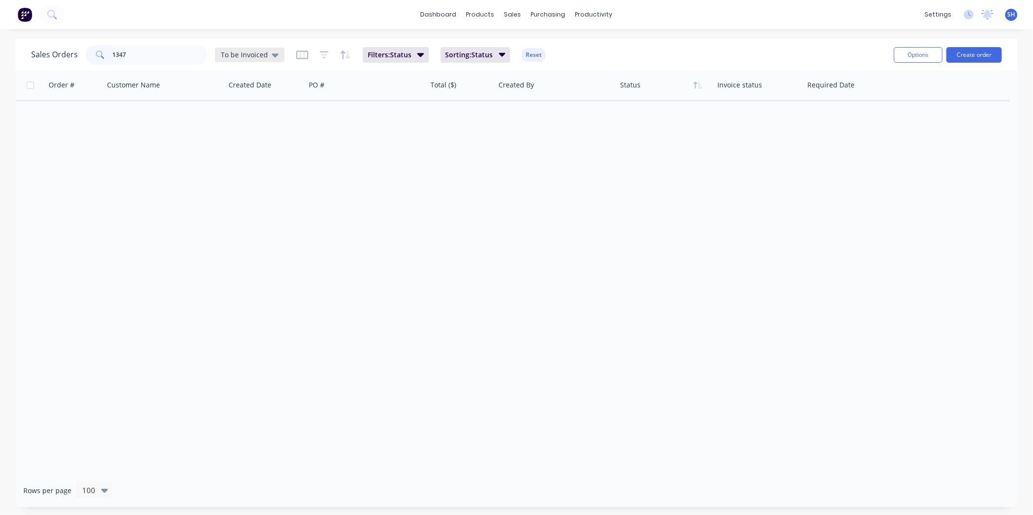
click at [243, 50] on div "To be Invoiced" at bounding box center [250, 55] width 70 height 15
click at [243, 155] on button "VIEW 1 (Default)" at bounding box center [273, 156] width 111 height 11
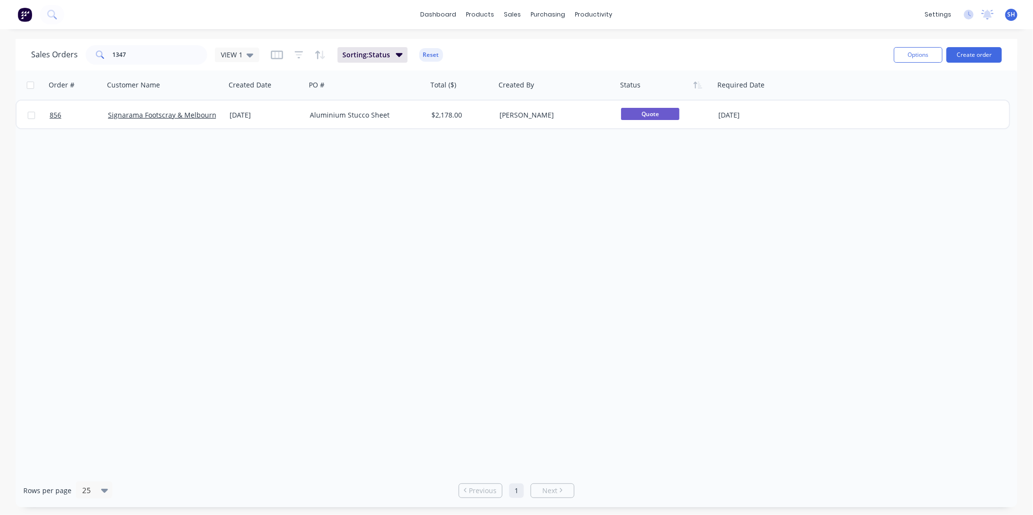
click at [212, 237] on div "Order # Customer Name Created Date PO # Total ($) Created By Status Required Da…" at bounding box center [517, 272] width 1002 height 404
drag, startPoint x: 174, startPoint y: 58, endPoint x: 105, endPoint y: 56, distance: 68.1
click at [105, 56] on div "1347" at bounding box center [147, 54] width 122 height 19
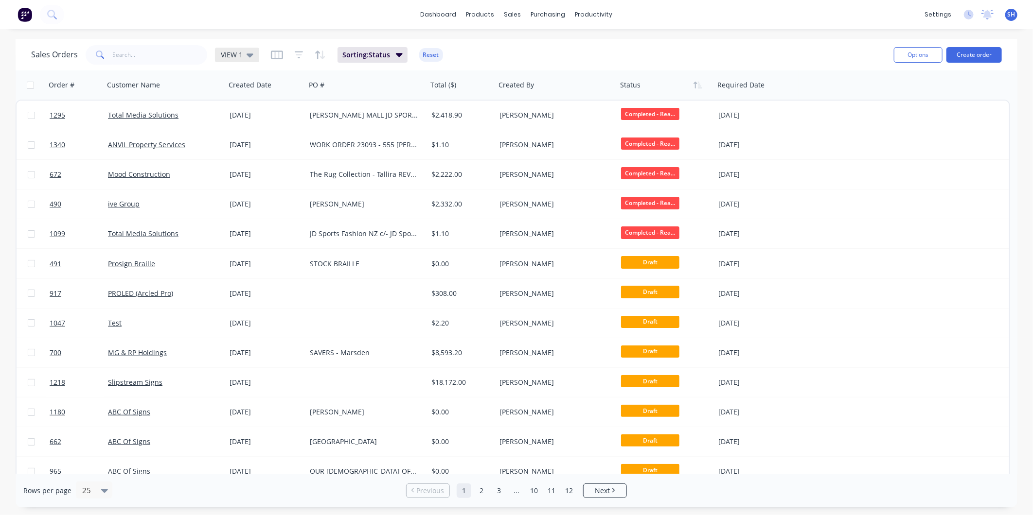
click at [250, 54] on icon at bounding box center [249, 55] width 7 height 4
click at [252, 196] on button "To be Invoiced" at bounding box center [273, 195] width 111 height 11
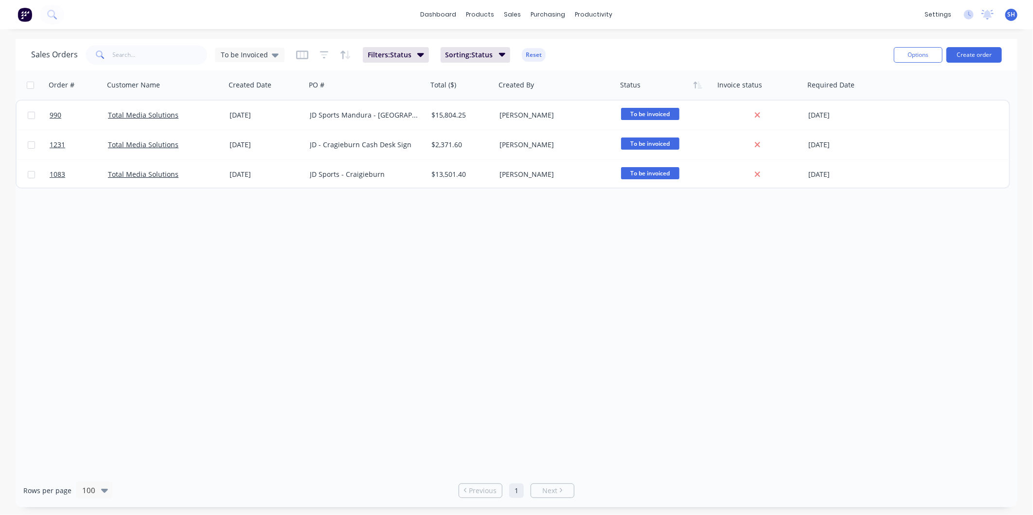
click at [245, 221] on div "Order # Customer Name Created Date PO # Total ($) Created By Status Invoice sta…" at bounding box center [517, 272] width 1002 height 404
click at [462, 237] on div "Order # Customer Name Created Date PO # Total ($) Created By Status Invoice sta…" at bounding box center [517, 272] width 1002 height 404
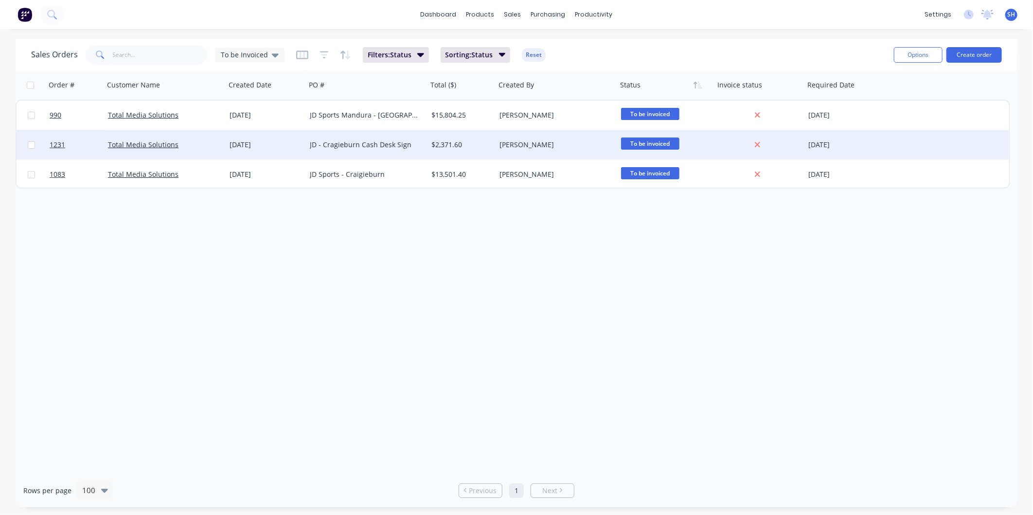
click at [294, 147] on div "[DATE]" at bounding box center [265, 145] width 72 height 10
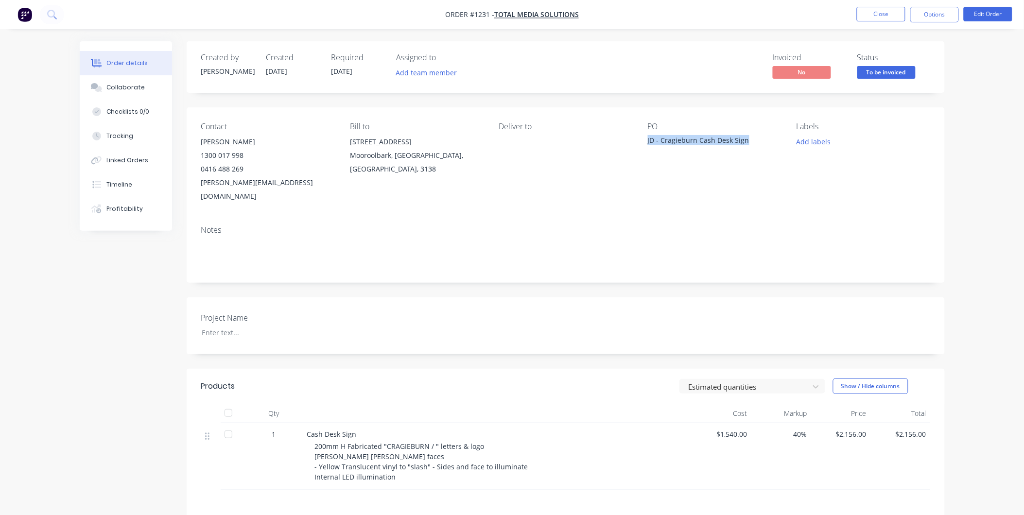
drag, startPoint x: 747, startPoint y: 142, endPoint x: 645, endPoint y: 141, distance: 102.1
click at [645, 141] on div "Contact [PERSON_NAME] [PHONE_NUMBER] [PERSON_NAME][EMAIL_ADDRESS][DOMAIN_NAME] …" at bounding box center [566, 162] width 758 height 110
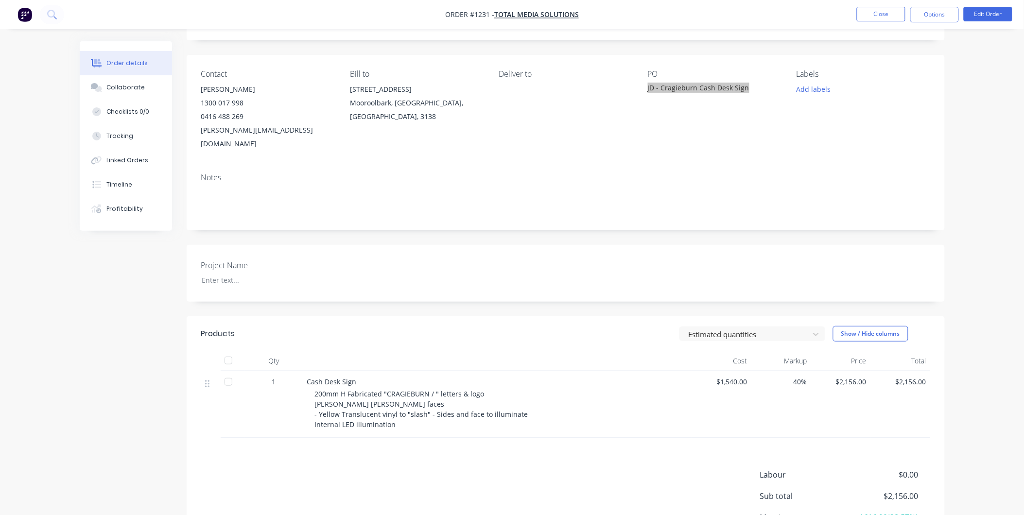
scroll to position [145, 0]
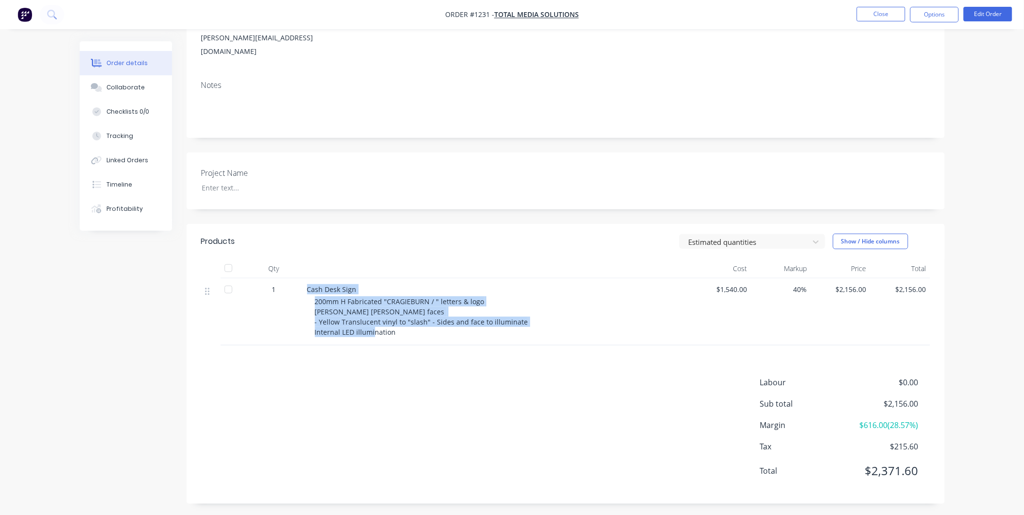
drag, startPoint x: 306, startPoint y: 275, endPoint x: 399, endPoint y: 341, distance: 113.6
click at [399, 341] on div "Cash Desk Sign 200mm H Fabricated "CRAGIEBURN / " letters & logo [PERSON_NAME] …" at bounding box center [497, 312] width 389 height 67
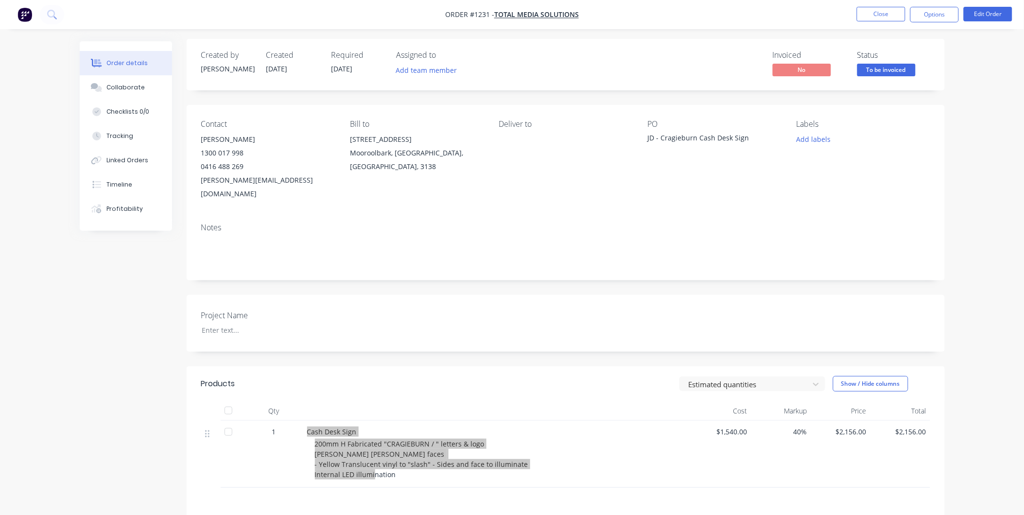
scroll to position [0, 0]
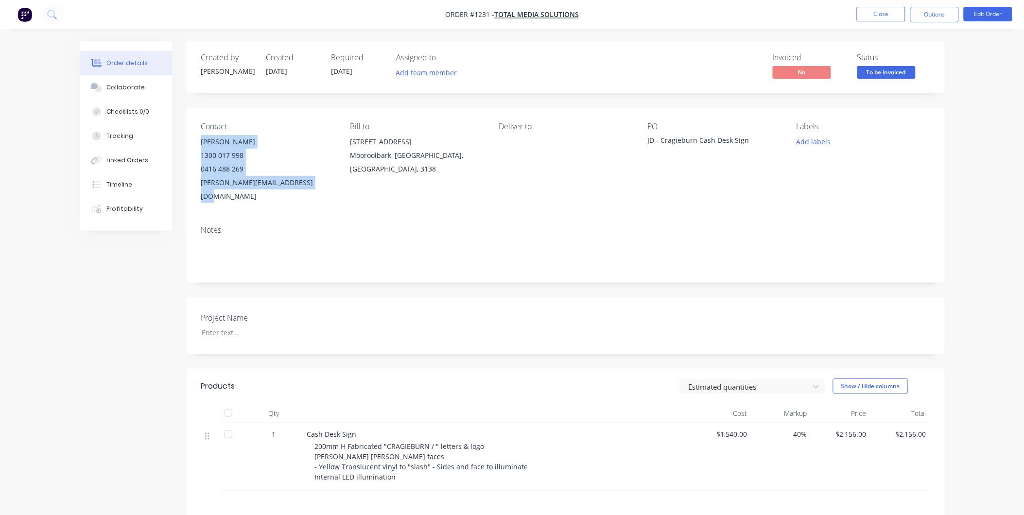
drag, startPoint x: 202, startPoint y: 139, endPoint x: 307, endPoint y: 185, distance: 115.0
click at [307, 185] on div "[PERSON_NAME] 1300 017 998 0416 488 269 [EMAIL_ADDRESS][DOMAIN_NAME]" at bounding box center [267, 169] width 133 height 68
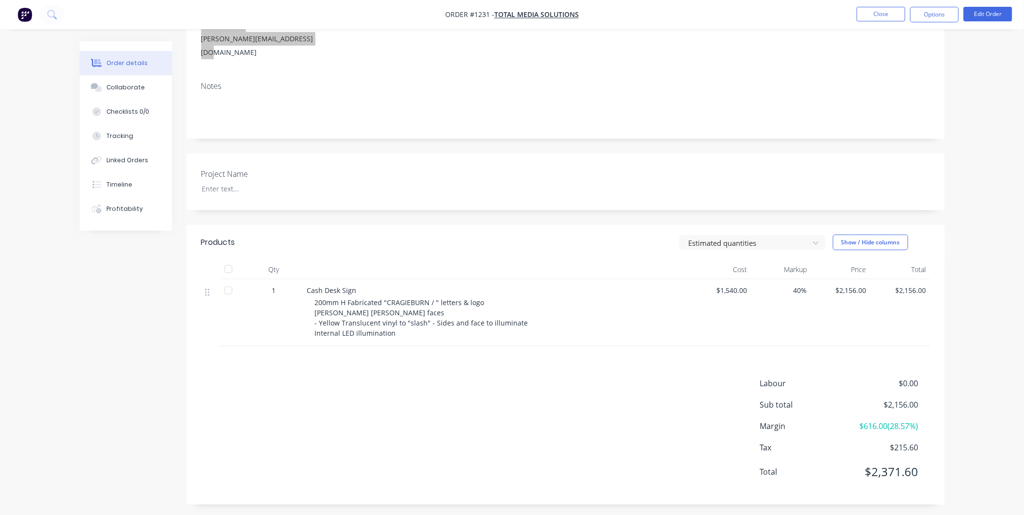
scroll to position [145, 0]
click at [482, 444] on div "Labour $0.00 Sub total $2,156.00 Margin $616.00 ( 28.57 %) Tax $215.60 Total $2…" at bounding box center [565, 433] width 729 height 113
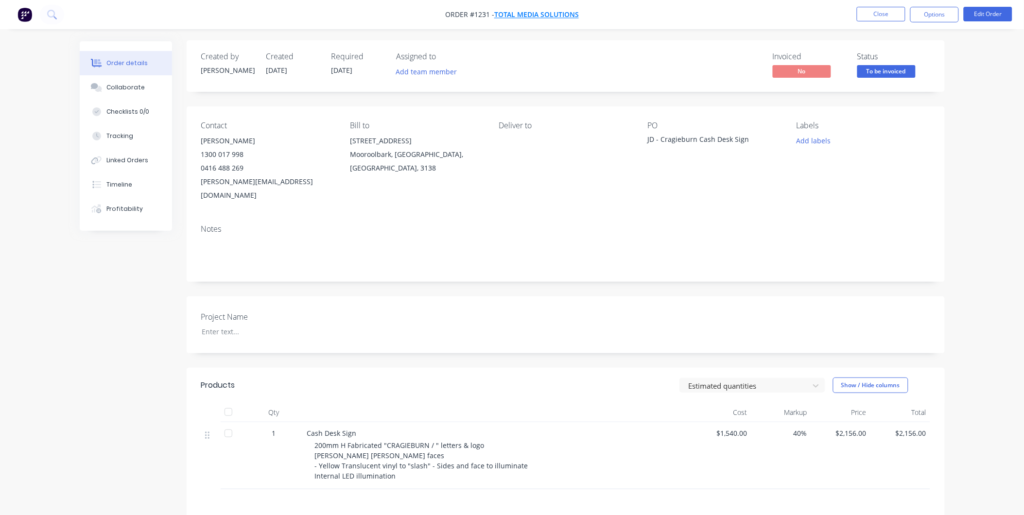
scroll to position [0, 0]
drag, startPoint x: 489, startPoint y: 16, endPoint x: 469, endPoint y: 16, distance: 19.4
click at [469, 16] on span "Order #1231 -" at bounding box center [469, 14] width 49 height 9
click at [942, 13] on button "Options" at bounding box center [935, 15] width 49 height 16
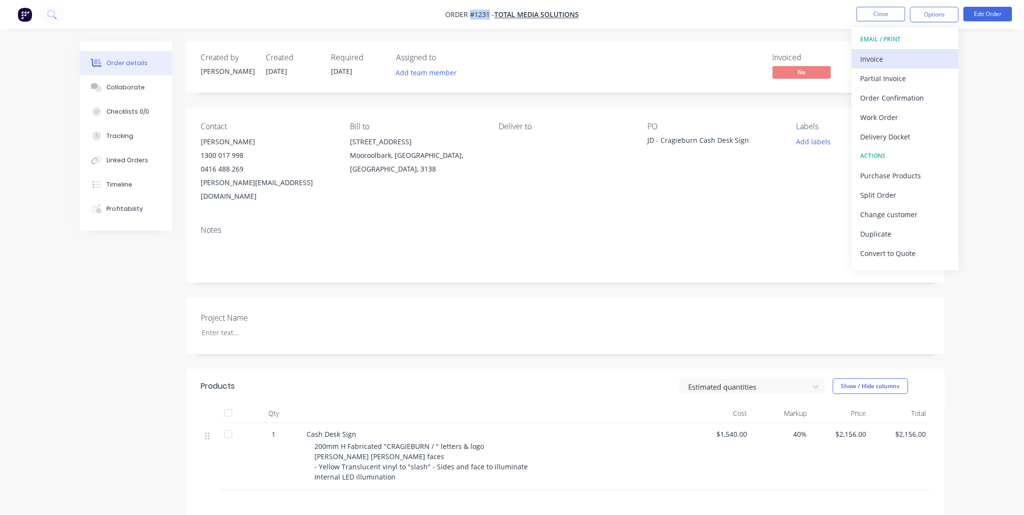
click at [870, 59] on div "Invoice" at bounding box center [905, 59] width 89 height 14
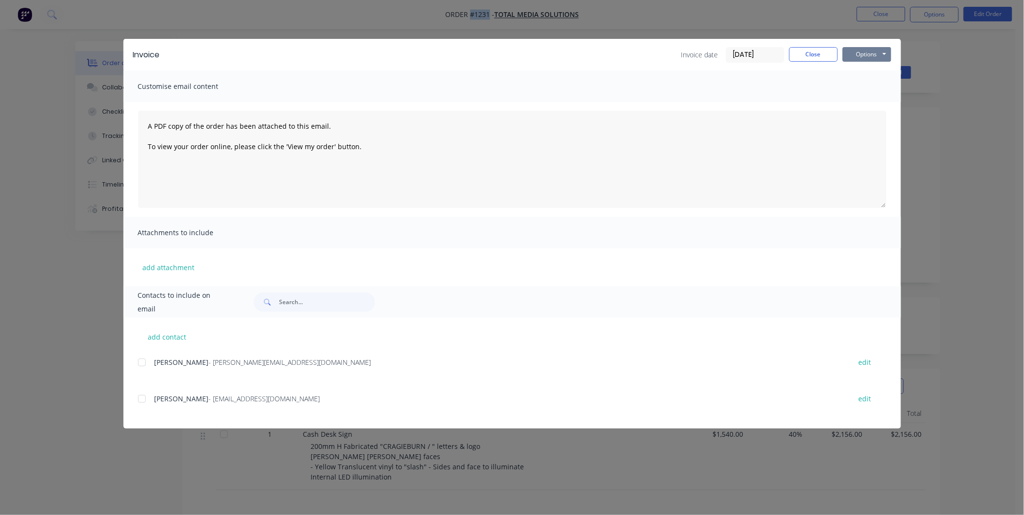
click at [870, 59] on button "Options" at bounding box center [867, 54] width 49 height 15
click at [880, 85] on button "Print" at bounding box center [874, 88] width 62 height 16
click at [807, 47] on button "Close" at bounding box center [814, 54] width 49 height 15
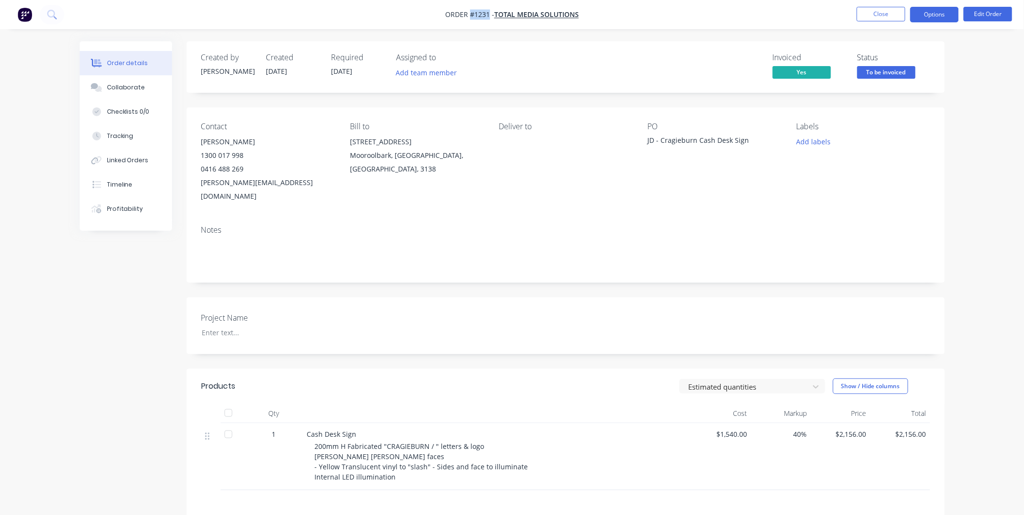
click at [932, 15] on button "Options" at bounding box center [935, 15] width 49 height 16
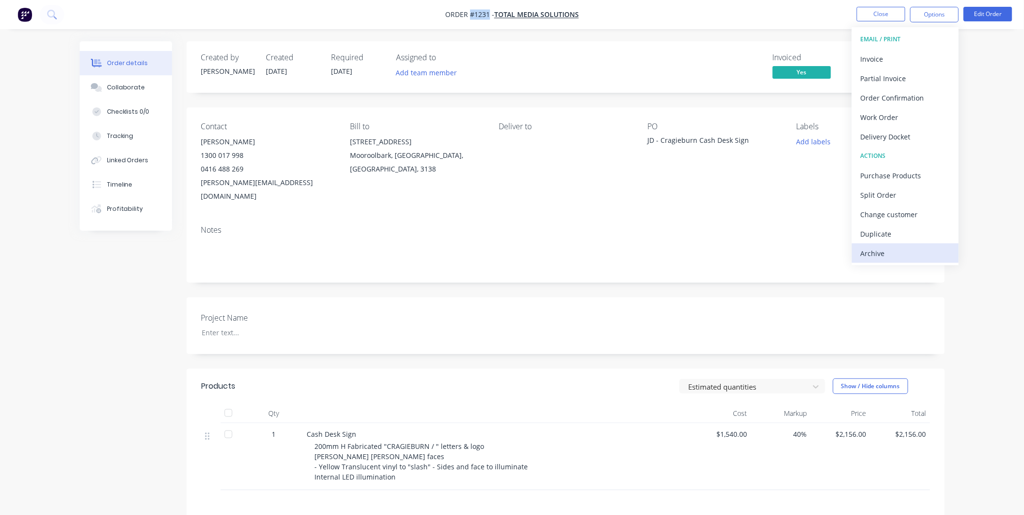
click at [908, 258] on div "Archive" at bounding box center [905, 253] width 89 height 14
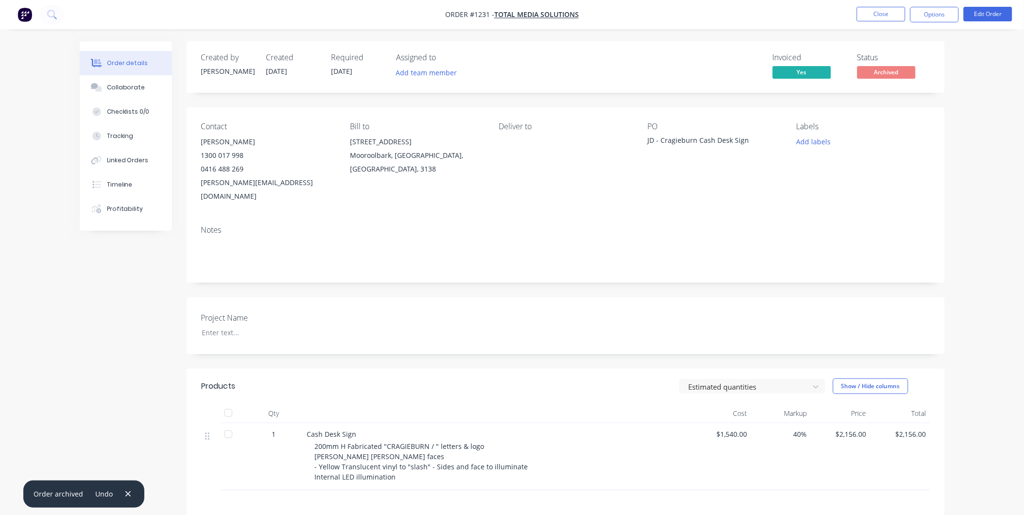
click at [954, 254] on div "Order details Collaborate Checklists 0/0 Tracking Linked Orders Timeline Profit…" at bounding box center [512, 352] width 885 height 622
click at [887, 15] on button "Close" at bounding box center [881, 14] width 49 height 15
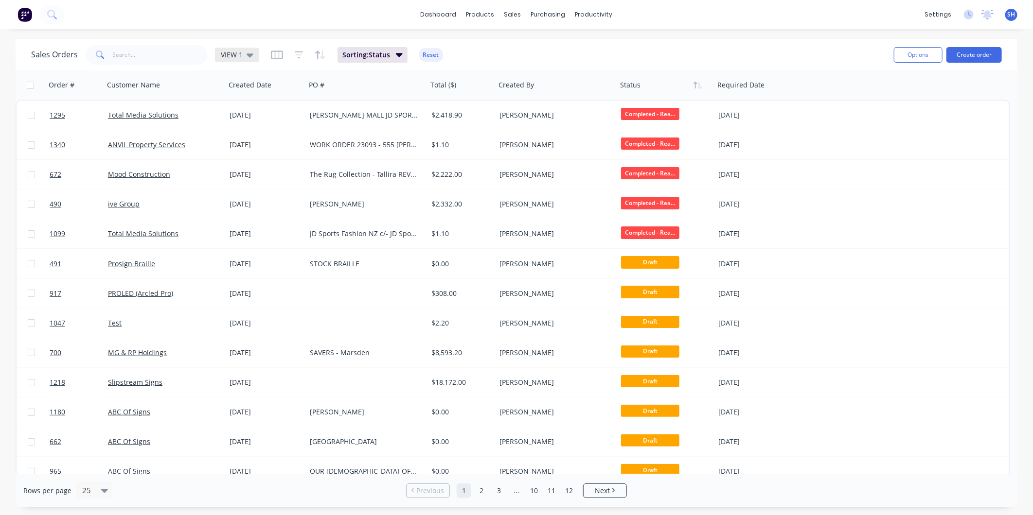
click at [251, 50] on div "VIEW 1" at bounding box center [237, 55] width 44 height 15
click at [264, 197] on button "To be Invoiced" at bounding box center [273, 195] width 111 height 11
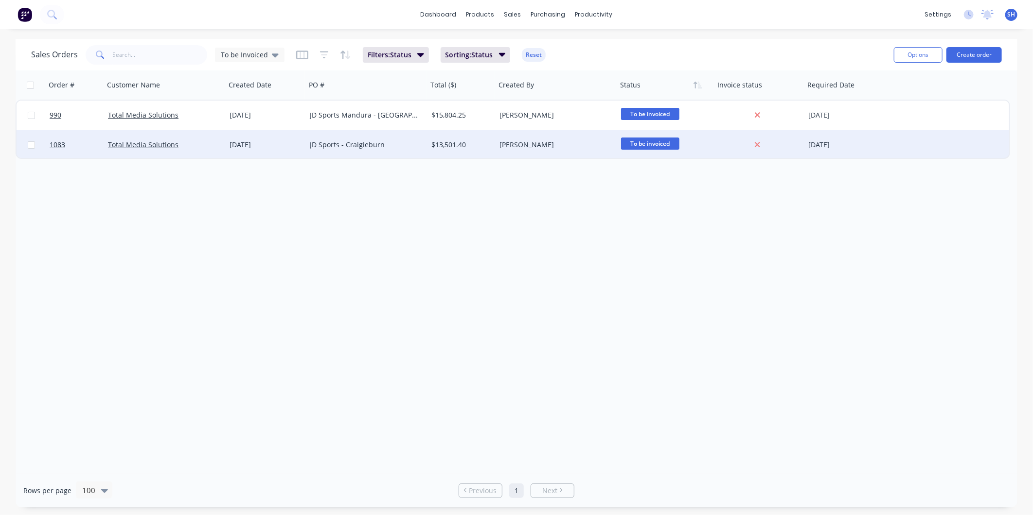
click at [400, 146] on div "JD Sports - Craigieburn" at bounding box center [364, 145] width 108 height 10
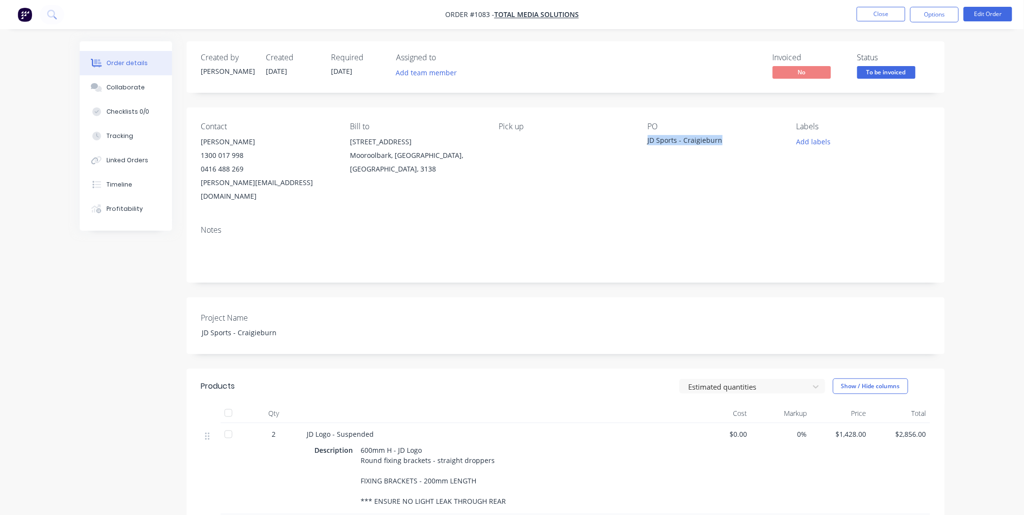
drag, startPoint x: 728, startPoint y: 140, endPoint x: 644, endPoint y: 133, distance: 84.4
click at [644, 133] on div "Contact [PERSON_NAME] [PHONE_NUMBER] [EMAIL_ADDRESS][DOMAIN_NAME] Bill to [STRE…" at bounding box center [566, 162] width 758 height 110
drag, startPoint x: 492, startPoint y: 13, endPoint x: 471, endPoint y: 15, distance: 21.0
click at [471, 15] on span "Order #1083 -" at bounding box center [469, 14] width 49 height 9
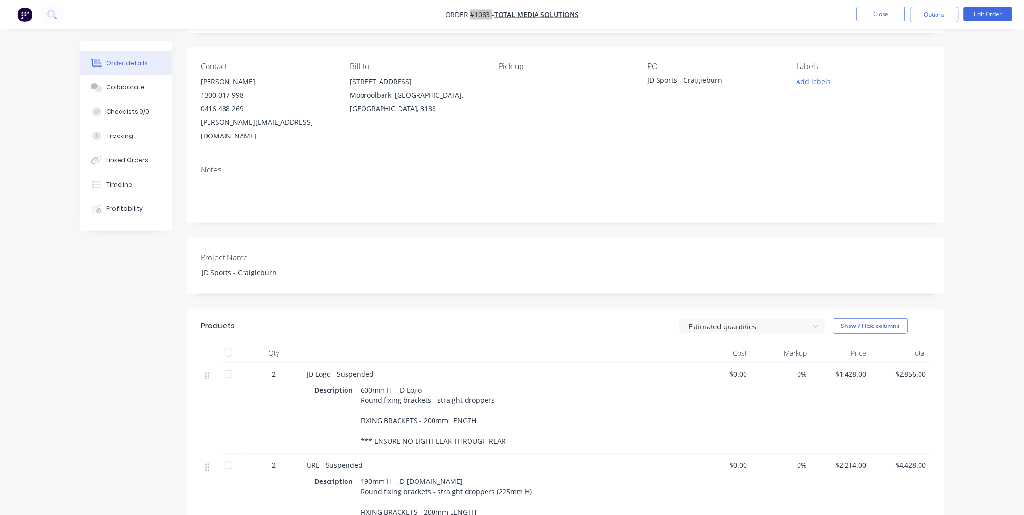
scroll to position [162, 0]
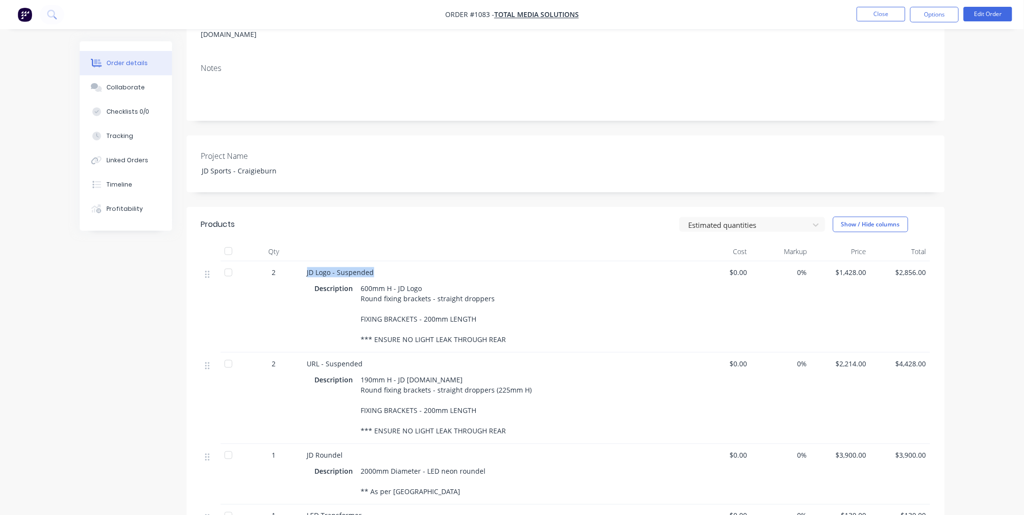
drag, startPoint x: 380, startPoint y: 260, endPoint x: 301, endPoint y: 256, distance: 78.4
click at [301, 262] on div "2 JD Logo - Suspended Description 600mm H - JD Logo Round fixing brackets - str…" at bounding box center [565, 307] width 729 height 91
drag, startPoint x: 326, startPoint y: 313, endPoint x: 325, endPoint y: 304, distance: 8.9
click at [325, 304] on div "Description 600mm H - JD Logo Round fixing brackets - straight droppers FIXING …" at bounding box center [498, 313] width 366 height 65
drag, startPoint x: 325, startPoint y: 304, endPoint x: 306, endPoint y: 259, distance: 48.8
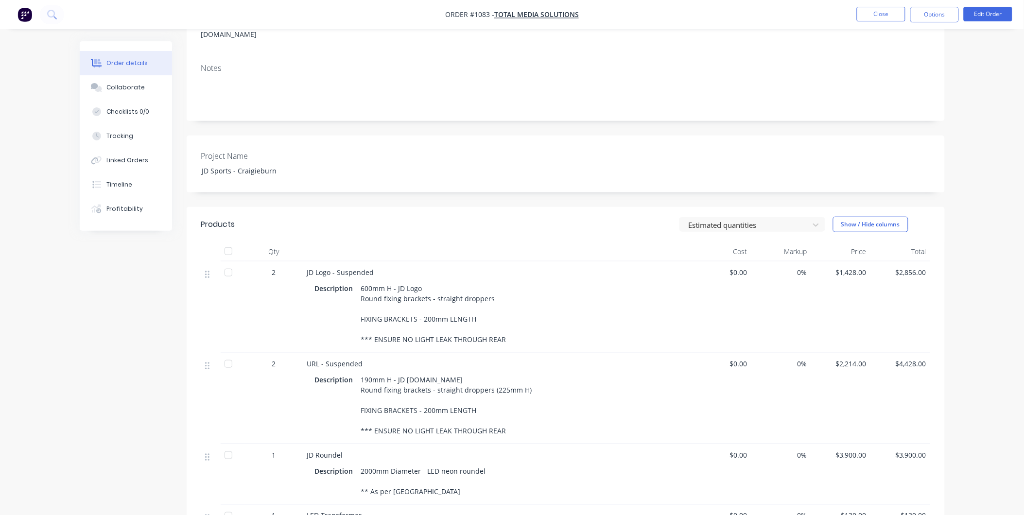
click at [306, 262] on div "JD Logo - Suspended Description 600mm H - JD Logo Round fixing brackets - strai…" at bounding box center [497, 307] width 389 height 91
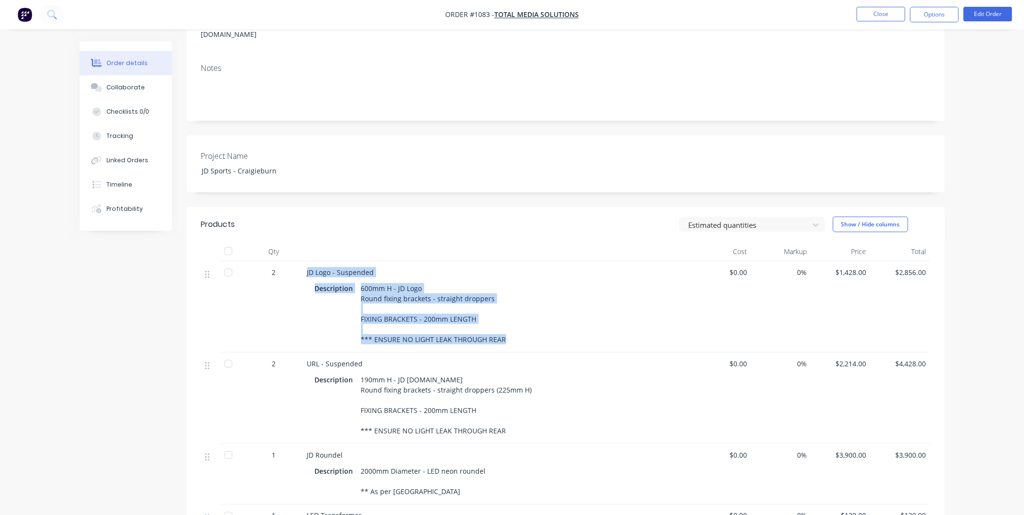
drag, startPoint x: 305, startPoint y: 258, endPoint x: 518, endPoint y: 336, distance: 227.0
click at [518, 336] on div "JD Logo - Suspended Description 600mm H - JD Logo Round fixing brackets - strai…" at bounding box center [497, 307] width 389 height 91
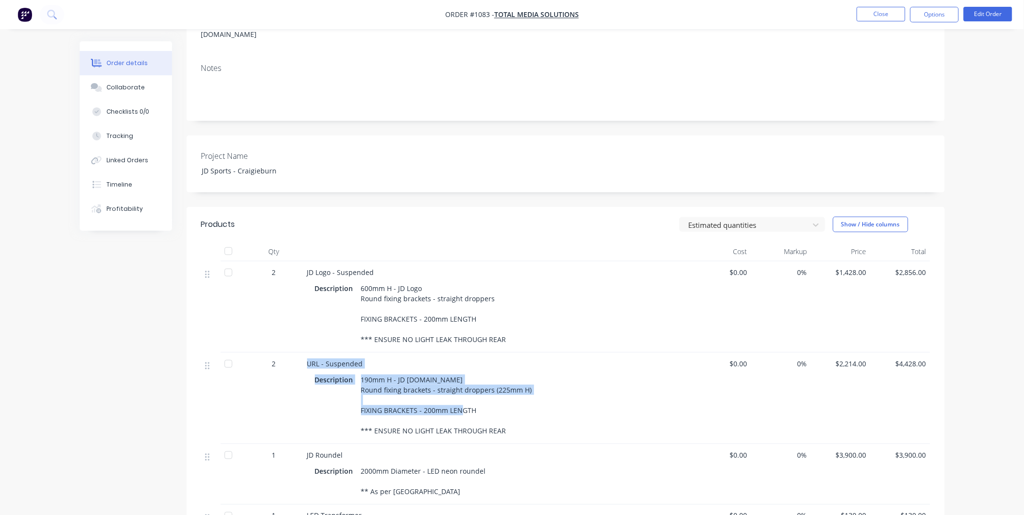
drag, startPoint x: 307, startPoint y: 347, endPoint x: 477, endPoint y: 400, distance: 177.8
click at [477, 400] on div "URL - Suspended Description 190mm H - JD [DOMAIN_NAME] Round fixing brackets - …" at bounding box center [497, 398] width 389 height 91
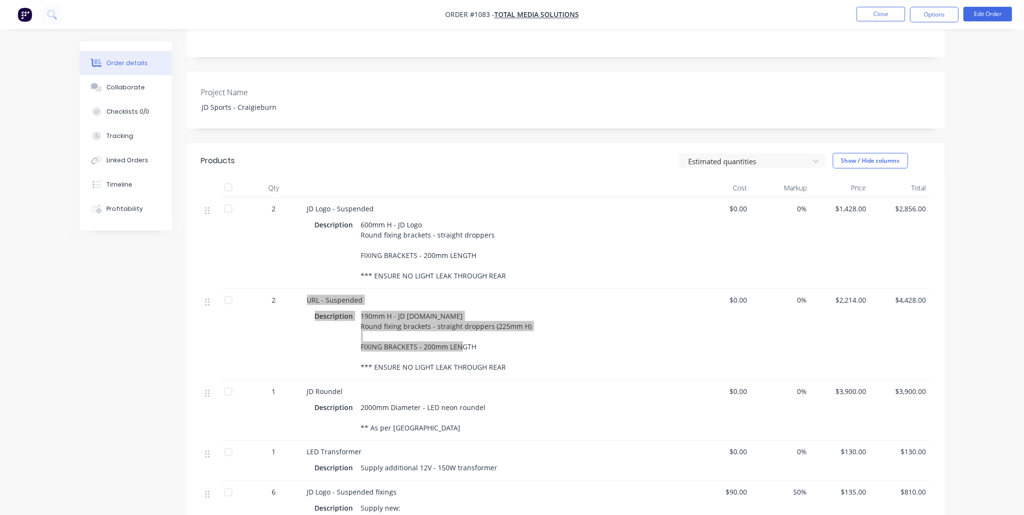
scroll to position [324, 0]
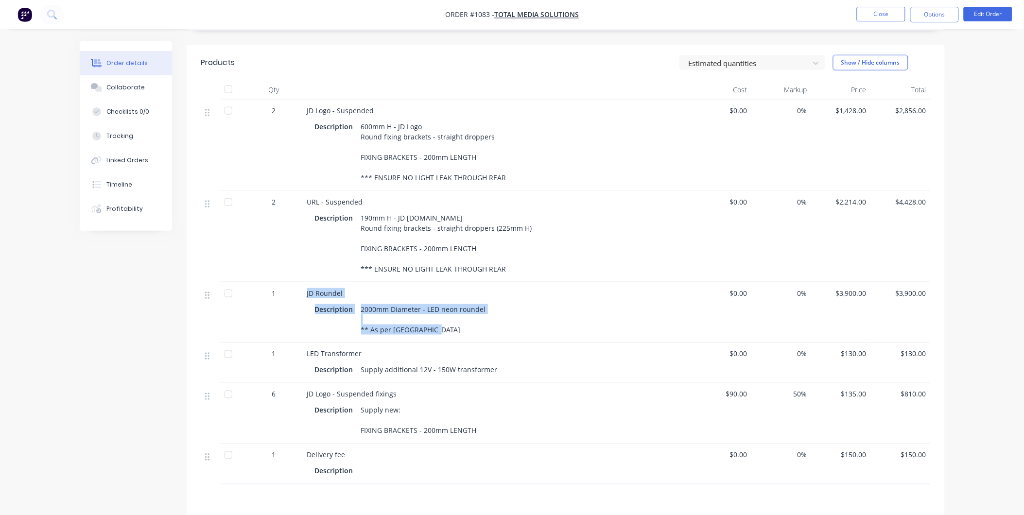
drag, startPoint x: 304, startPoint y: 275, endPoint x: 431, endPoint y: 318, distance: 133.6
click at [431, 318] on div "JD Roundel Description 2000mm Diameter - LED neon roundel ** As per [GEOGRAPHIC…" at bounding box center [497, 312] width 389 height 61
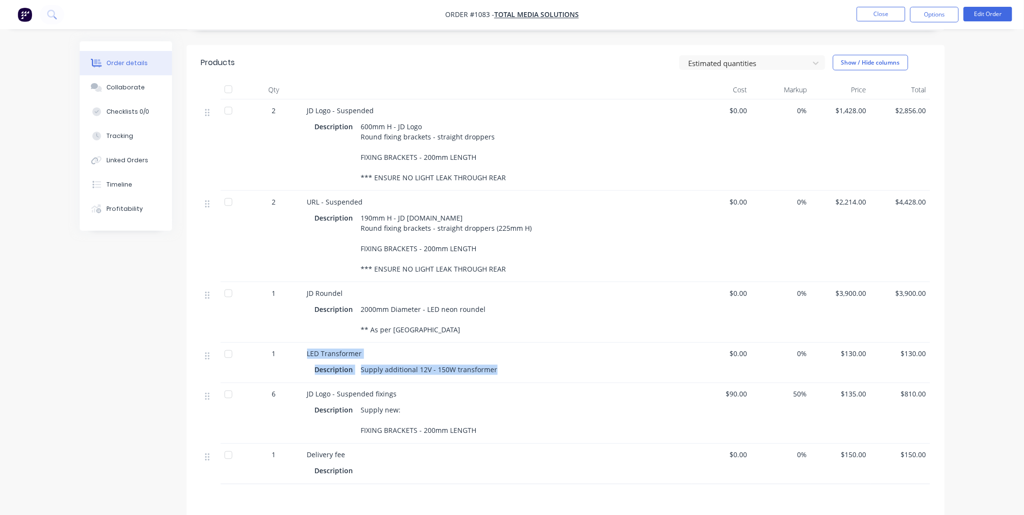
drag, startPoint x: 310, startPoint y: 340, endPoint x: 493, endPoint y: 361, distance: 184.4
click at [493, 361] on div "LED Transformer Description Supply additional 12V - 150W transformer" at bounding box center [497, 363] width 389 height 40
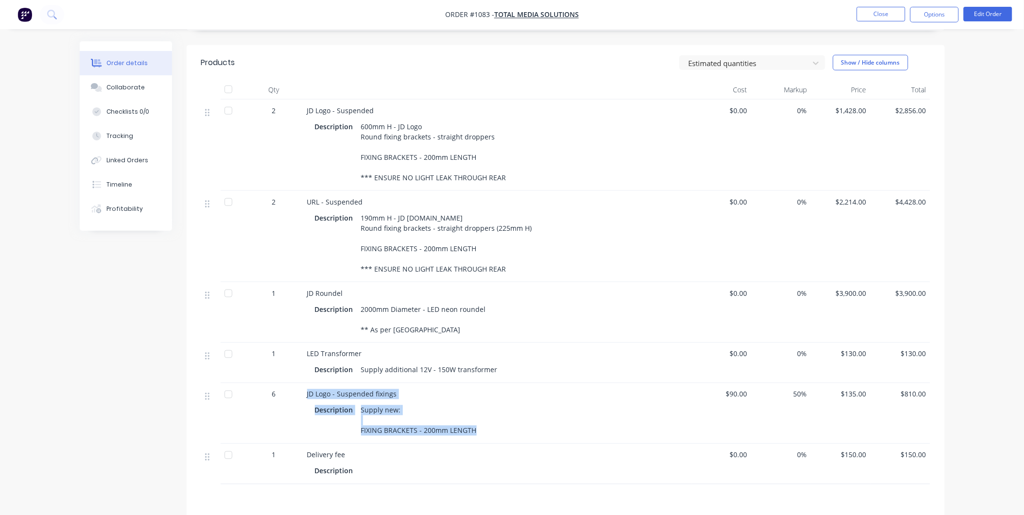
drag, startPoint x: 304, startPoint y: 381, endPoint x: 477, endPoint y: 417, distance: 176.9
click at [477, 417] on div "JD Logo - Suspended fixings Description Supply new: FIXING BRACKETS - 200mm LEN…" at bounding box center [497, 414] width 389 height 61
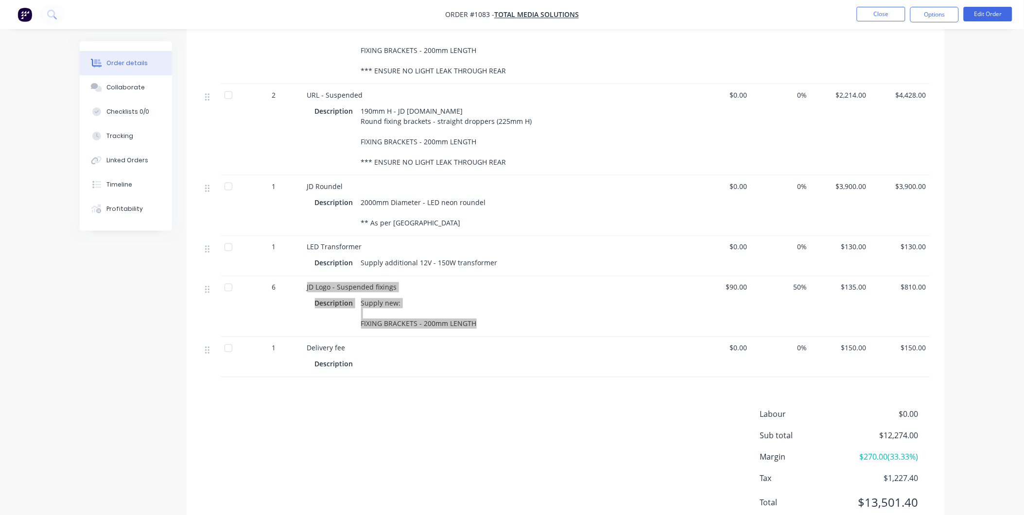
scroll to position [432, 0]
drag, startPoint x: 305, startPoint y: 343, endPoint x: 344, endPoint y: 340, distance: 38.5
click at [344, 340] on div "Delivery fee Description" at bounding box center [497, 356] width 389 height 40
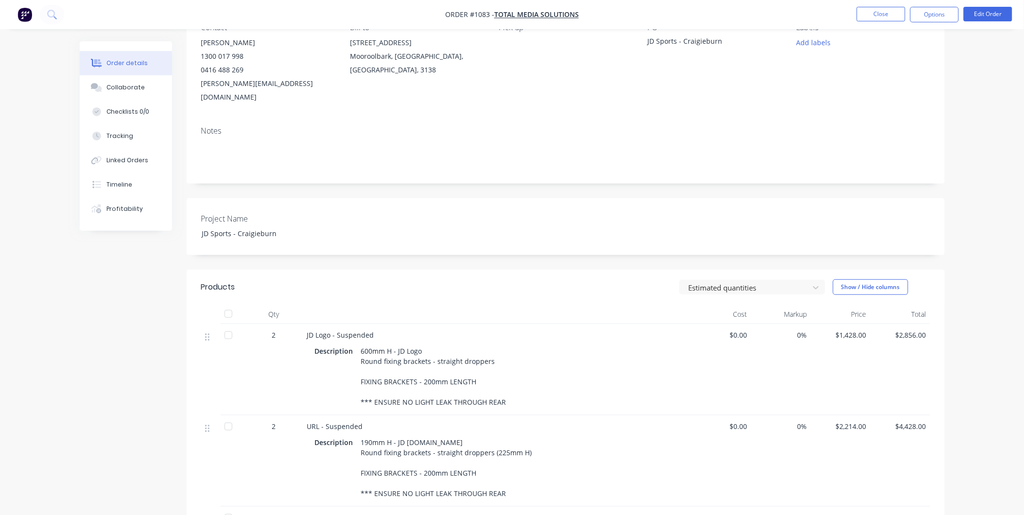
scroll to position [0, 0]
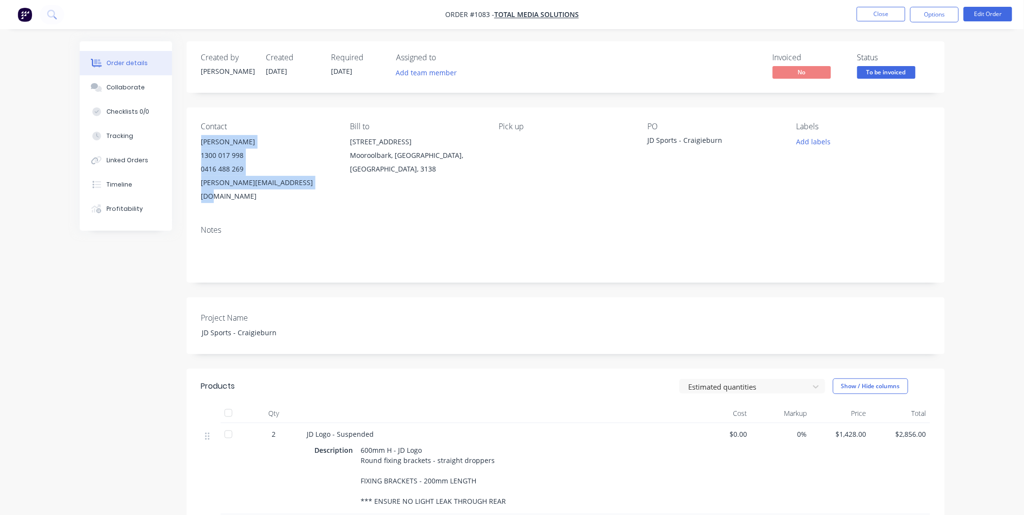
drag, startPoint x: 201, startPoint y: 142, endPoint x: 305, endPoint y: 185, distance: 112.9
click at [305, 185] on div "[PERSON_NAME] 1300 017 998 0416 488 269 [EMAIL_ADDRESS][DOMAIN_NAME]" at bounding box center [267, 169] width 133 height 68
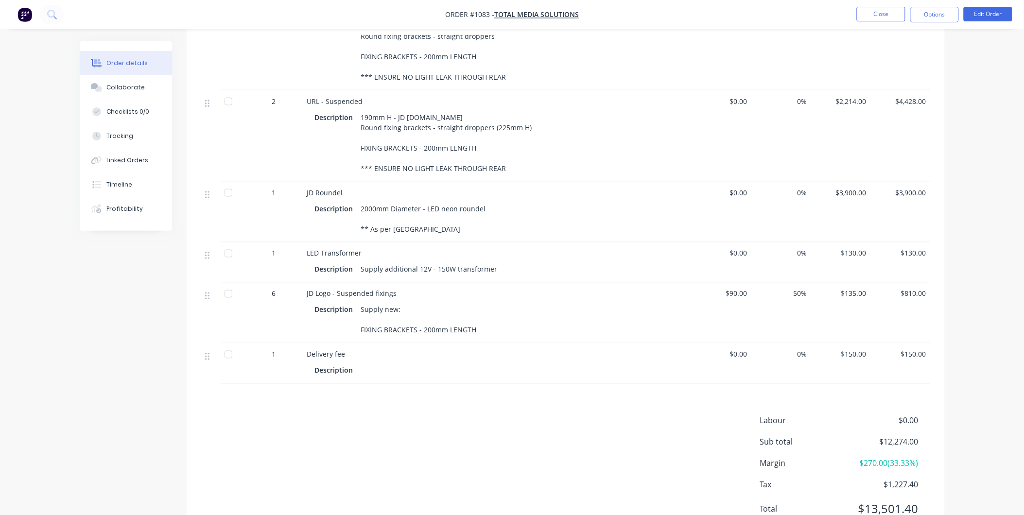
scroll to position [463, 0]
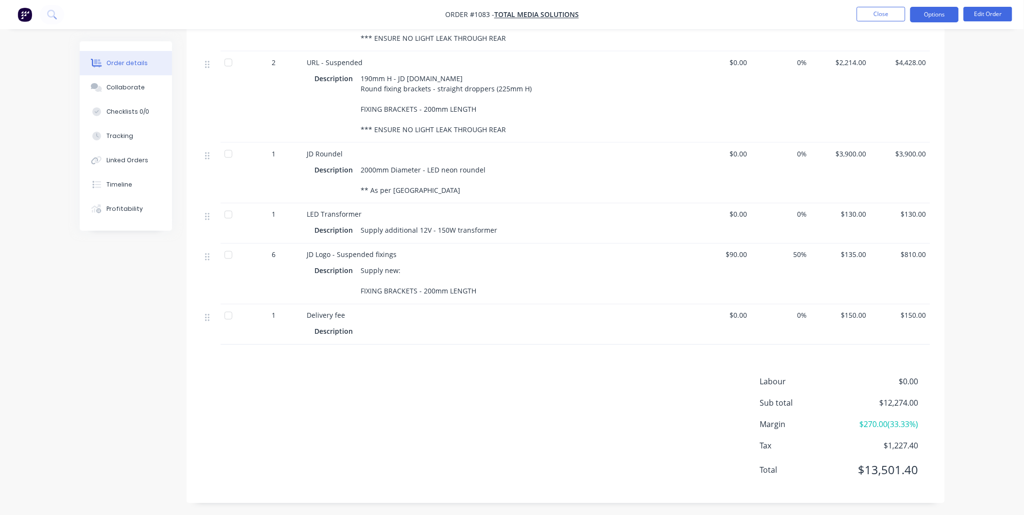
click at [942, 11] on button "Options" at bounding box center [935, 15] width 49 height 16
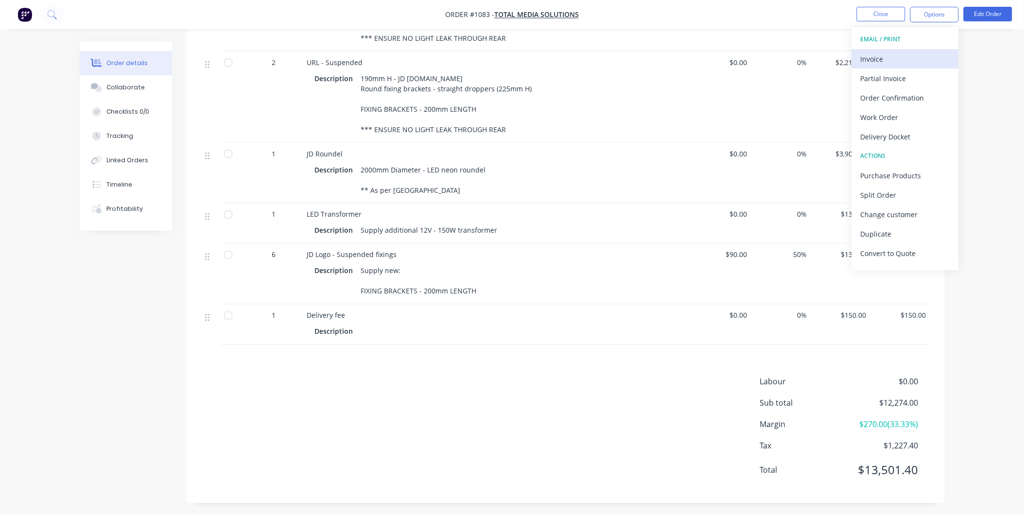
click at [888, 61] on div "Invoice" at bounding box center [905, 59] width 89 height 14
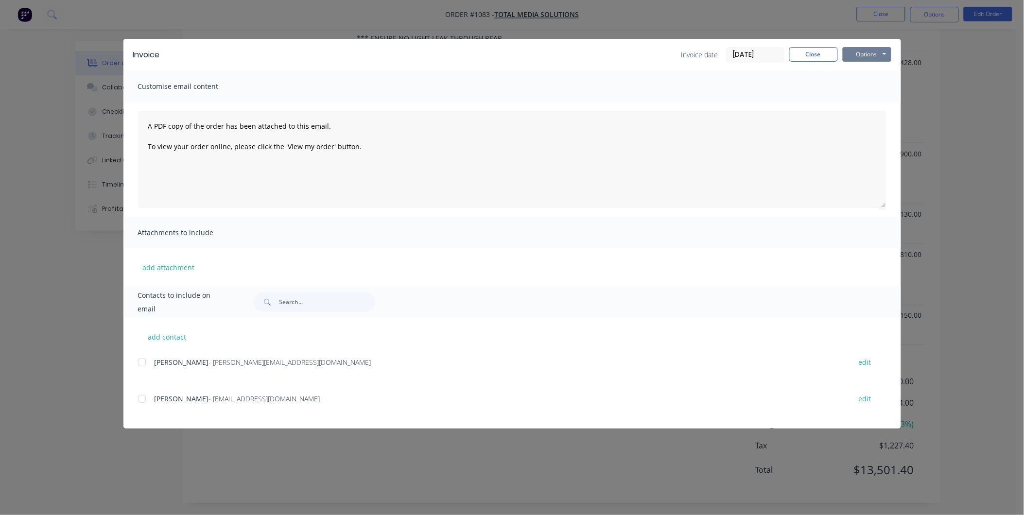
click at [874, 55] on button "Options" at bounding box center [867, 54] width 49 height 15
click at [882, 88] on button "Print" at bounding box center [874, 88] width 62 height 16
drag, startPoint x: 825, startPoint y: 58, endPoint x: 912, endPoint y: 37, distance: 89.6
click at [825, 58] on button "Close" at bounding box center [814, 54] width 49 height 15
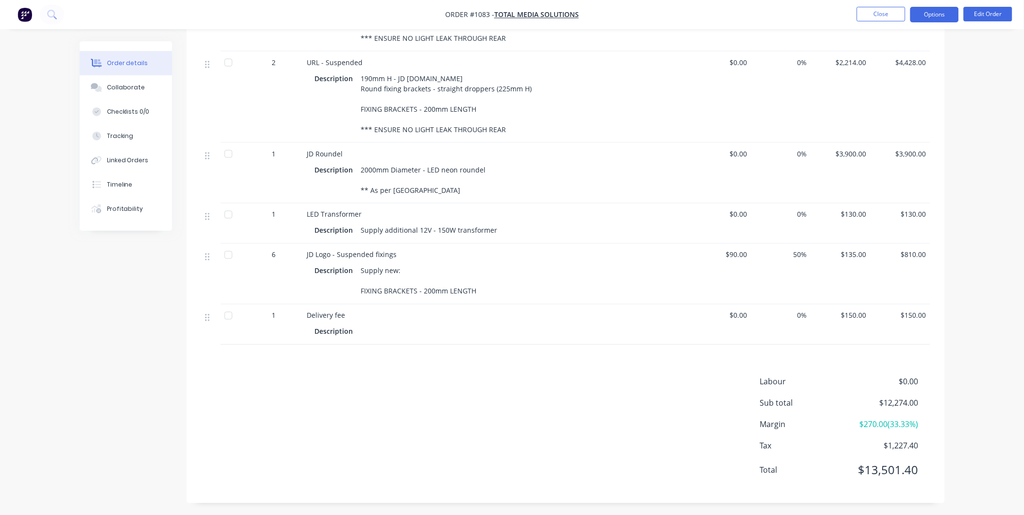
click at [931, 21] on button "Options" at bounding box center [935, 15] width 49 height 16
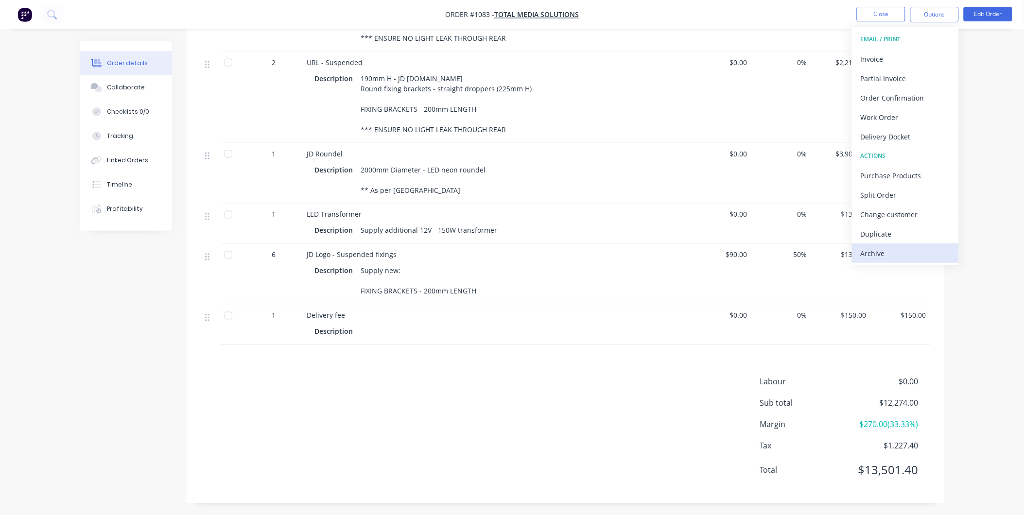
click at [901, 248] on div "Archive" at bounding box center [905, 253] width 89 height 14
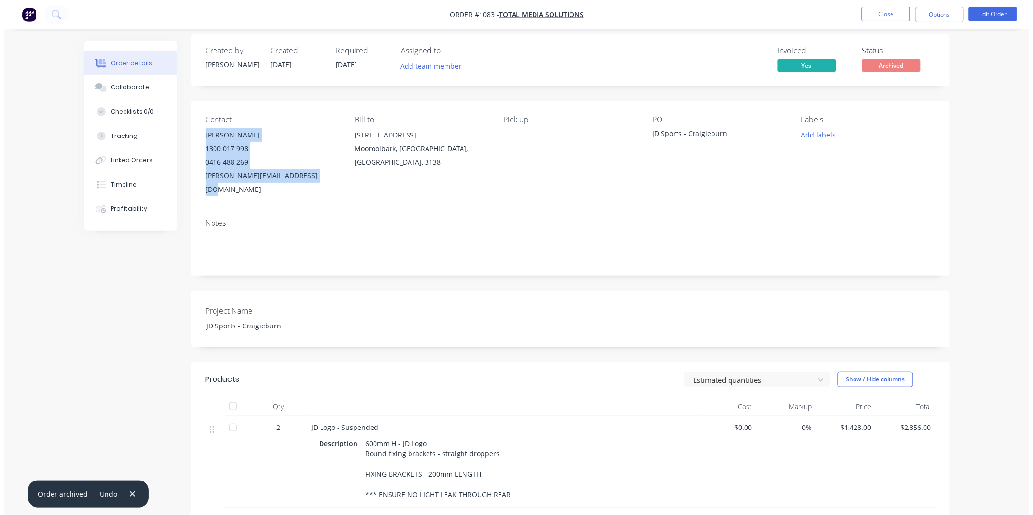
scroll to position [0, 0]
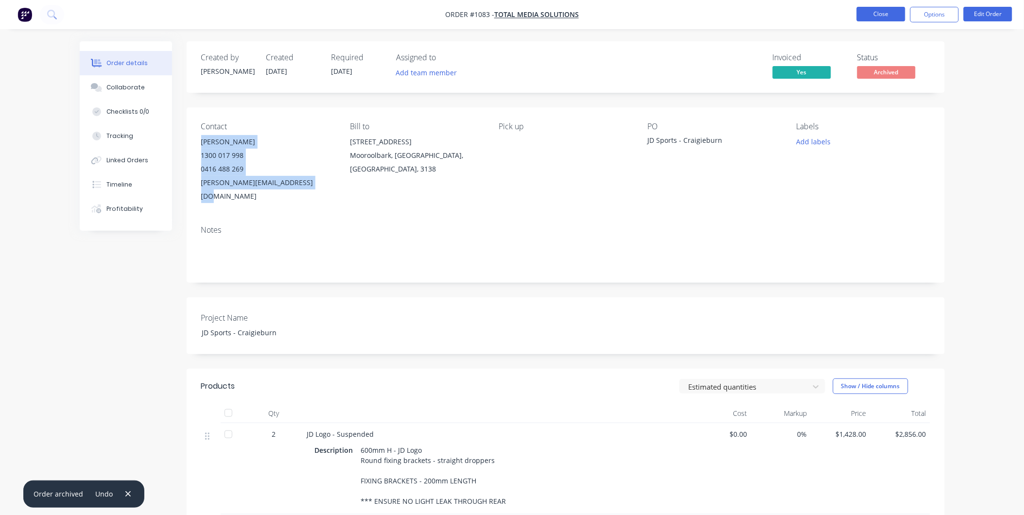
click at [889, 14] on button "Close" at bounding box center [881, 14] width 49 height 15
